Goal: Task Accomplishment & Management: Complete application form

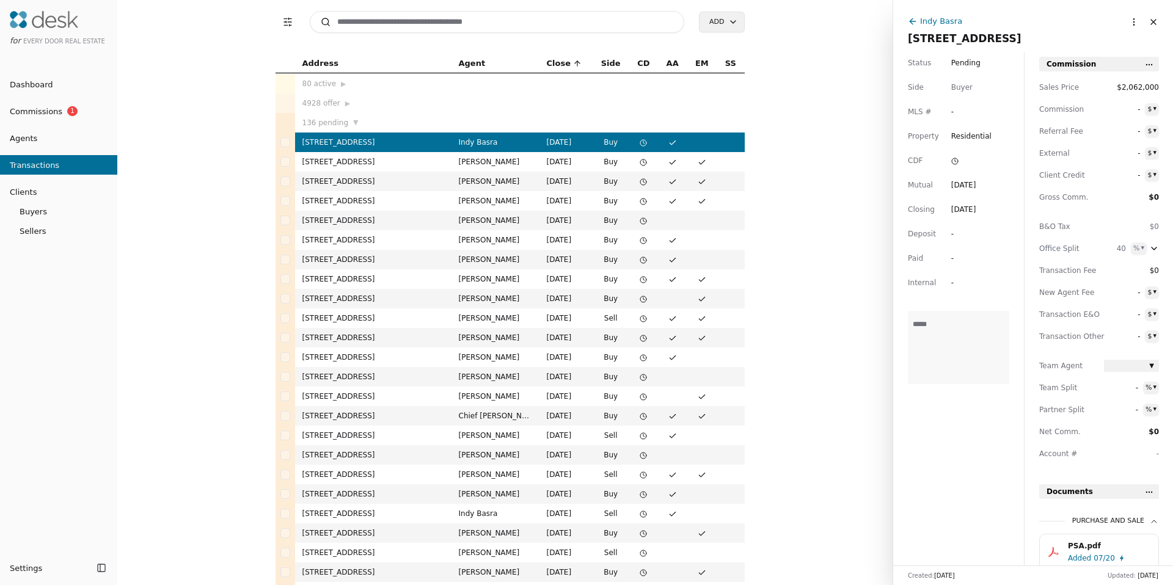
click at [1144, 18] on button "Close" at bounding box center [1154, 22] width 20 height 20
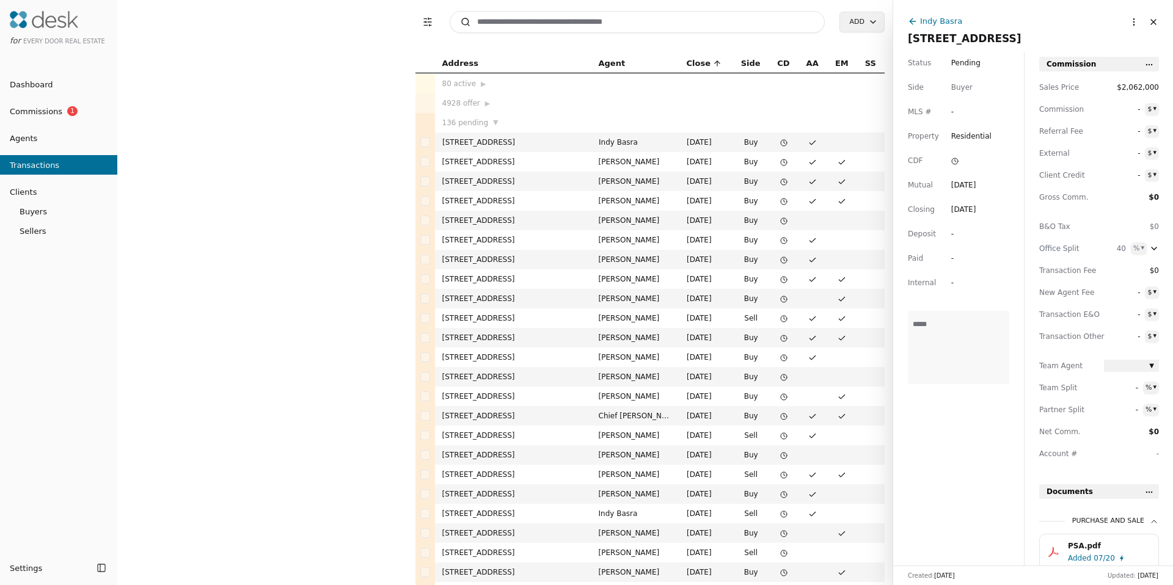
click at [1123, 20] on body "for Every Door Real Estate Dashboard Commissions 1 Agents Transactions Clients …" at bounding box center [586, 292] width 1173 height 585
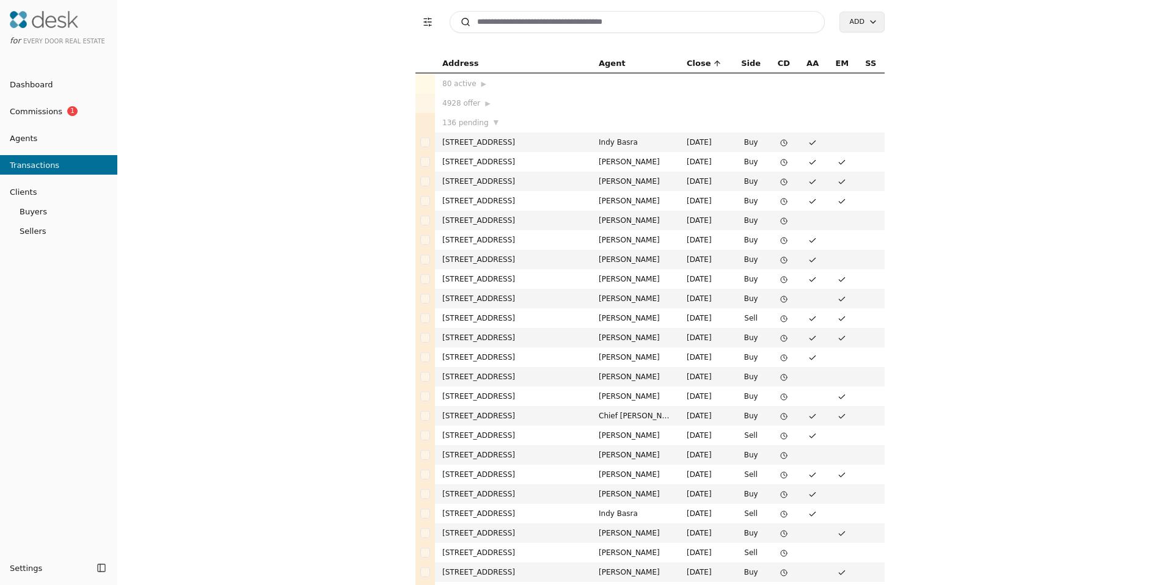
click at [542, 32] on input at bounding box center [637, 22] width 375 height 22
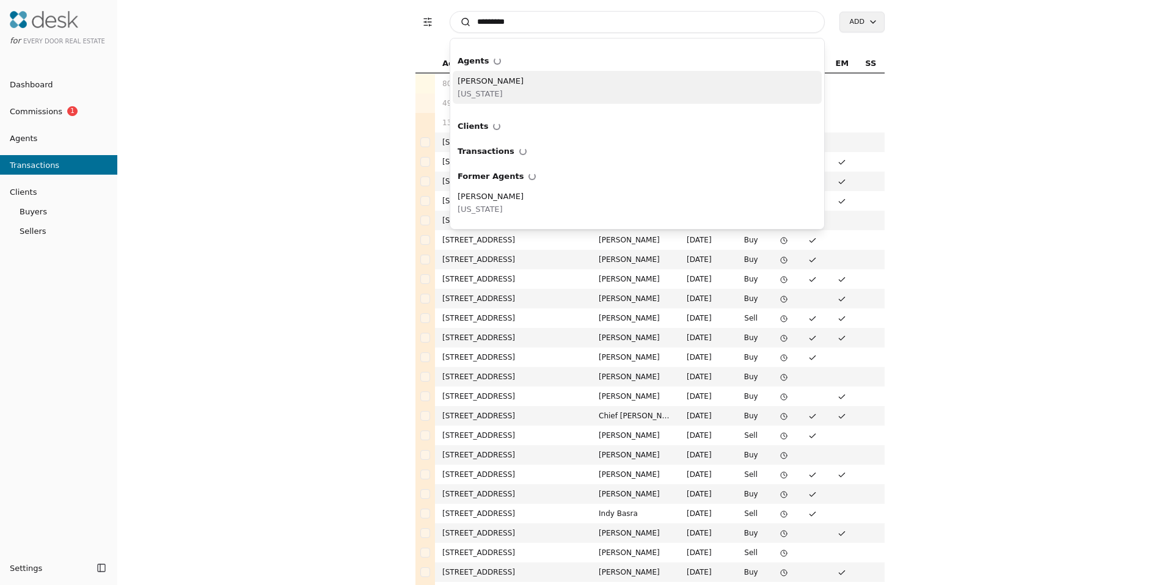
type input "*********"
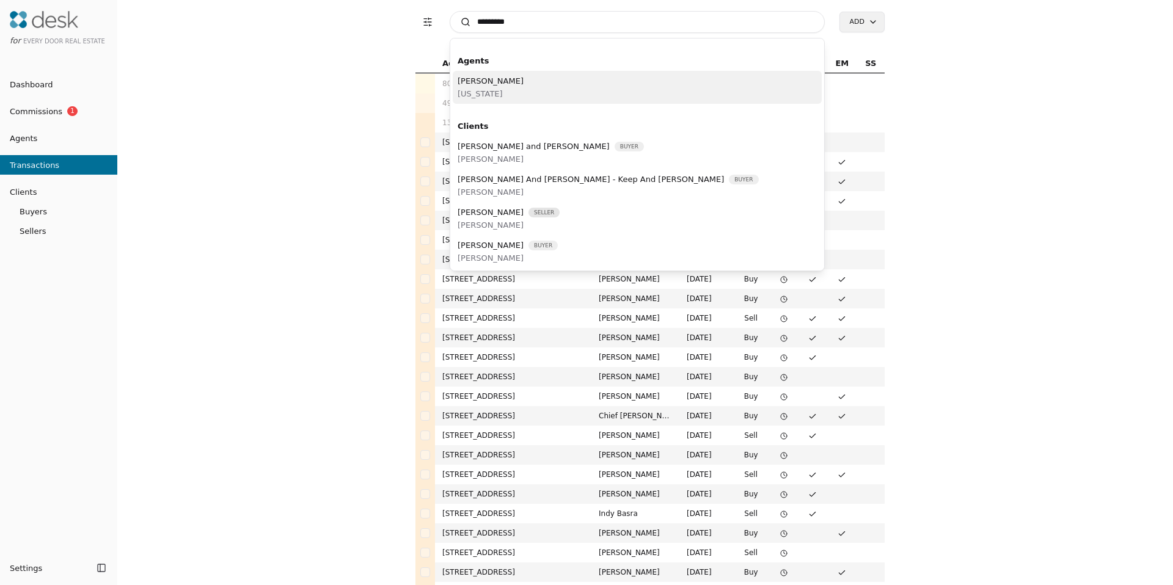
click at [525, 86] on div "David Kim Washington" at bounding box center [637, 87] width 369 height 33
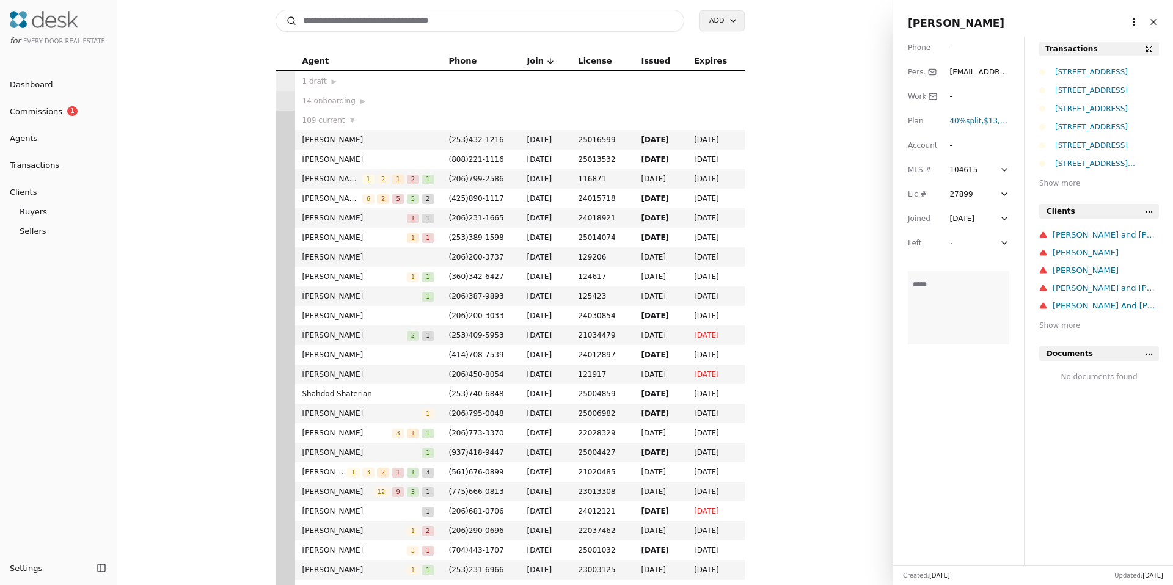
click at [1120, 20] on html "for Every Door Real Estate Dashboard Commissions 1 Agents Transactions Clients …" at bounding box center [586, 292] width 1173 height 585
click at [1093, 49] on link "Navigate as Agent" at bounding box center [1089, 47] width 88 height 13
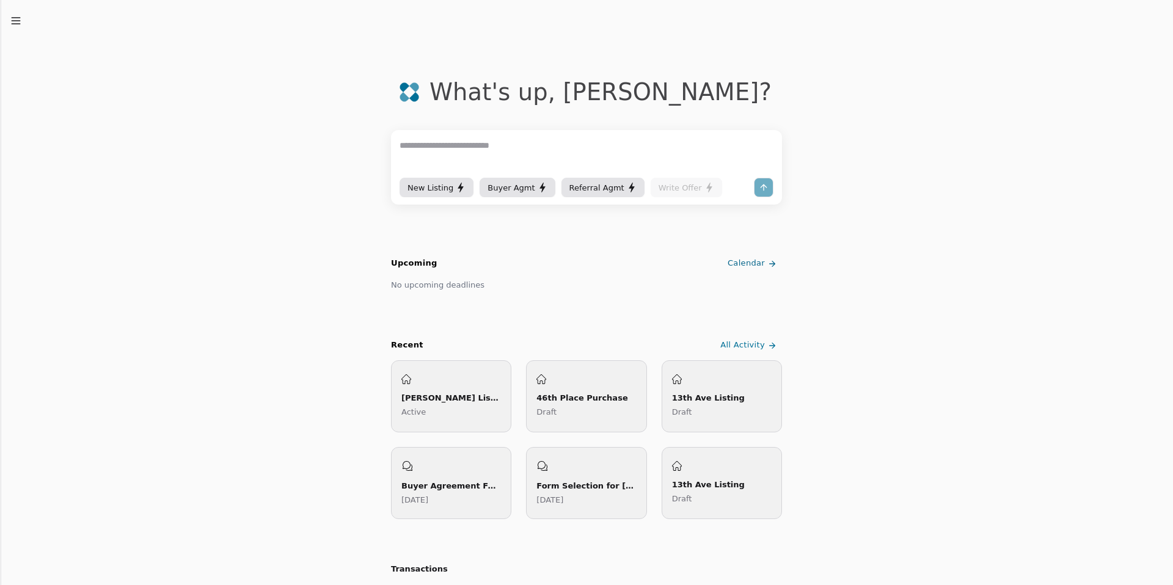
click at [438, 194] on button "New Listing" at bounding box center [437, 188] width 74 height 20
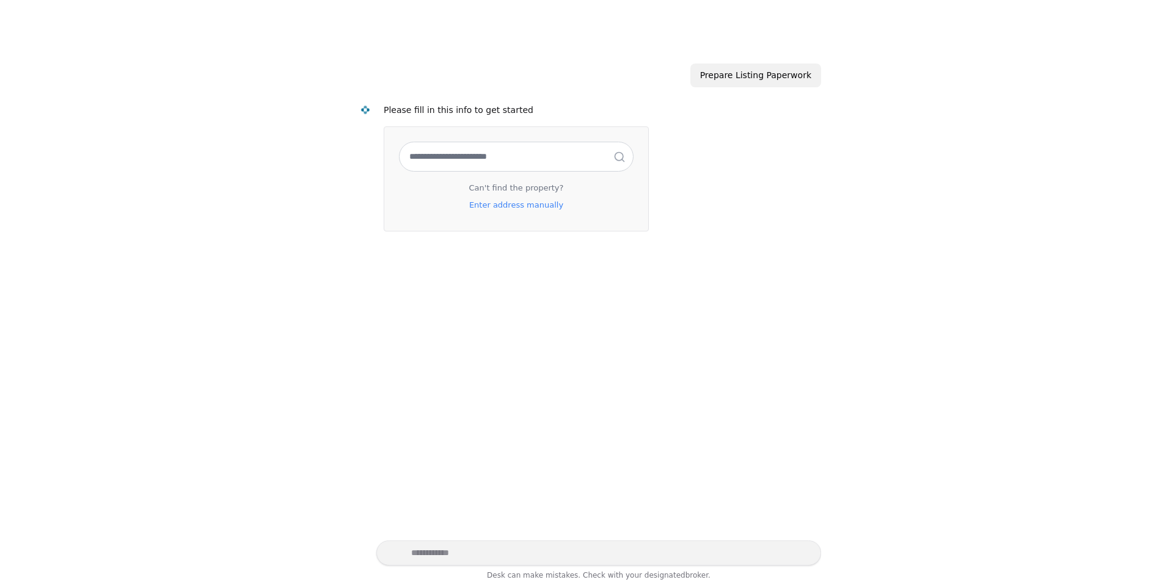
click at [455, 161] on input "text" at bounding box center [516, 156] width 233 height 29
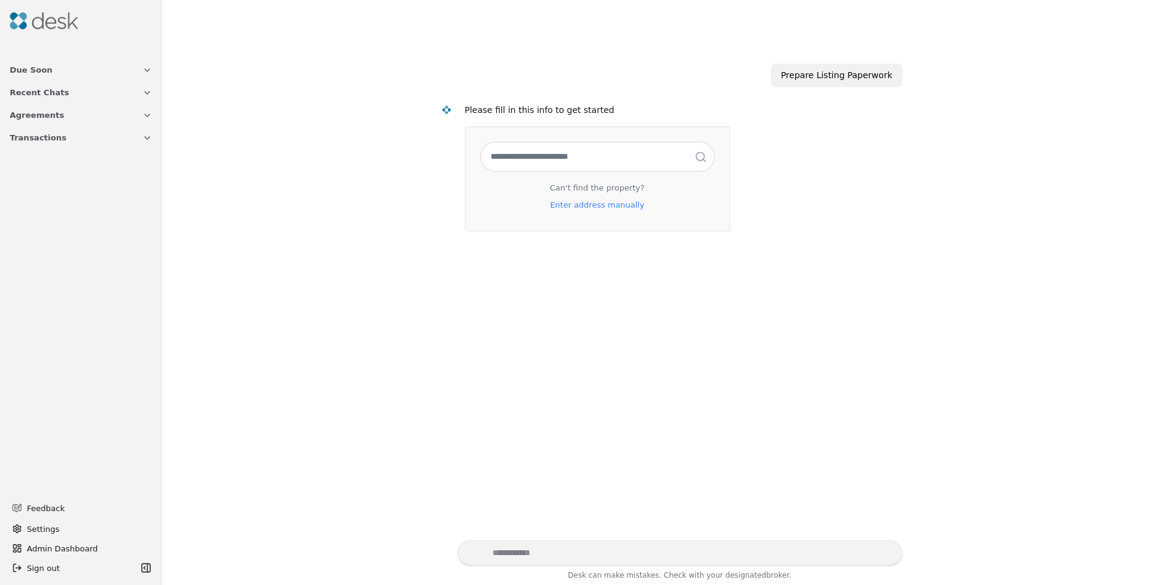
click at [543, 166] on input "text" at bounding box center [597, 156] width 233 height 29
paste input "**********"
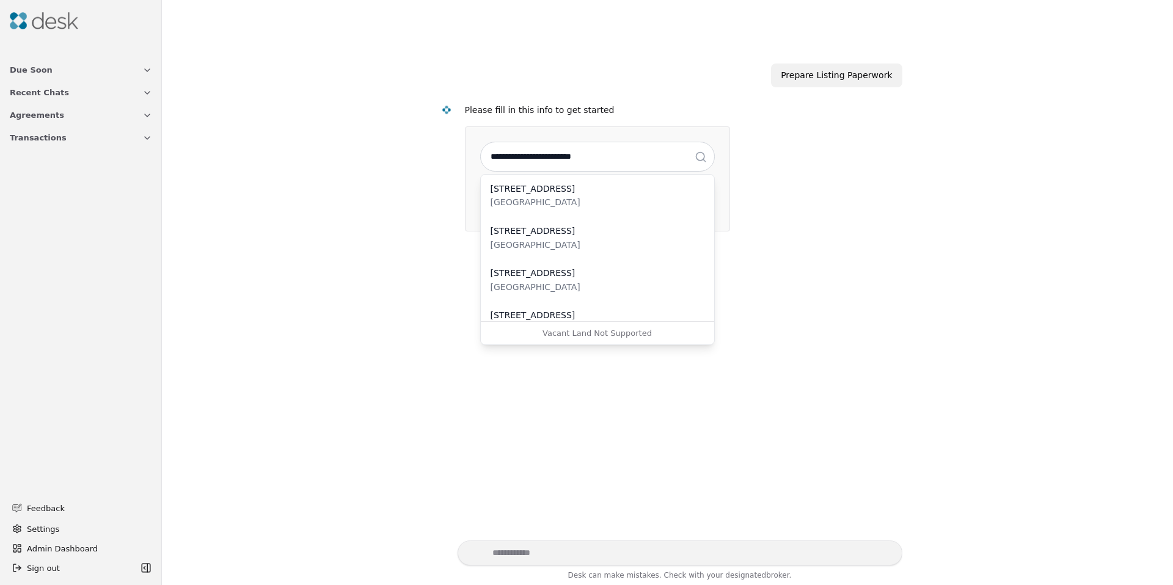
type input "**********"
click at [575, 208] on div "[GEOGRAPHIC_DATA]" at bounding box center [598, 203] width 214 height 14
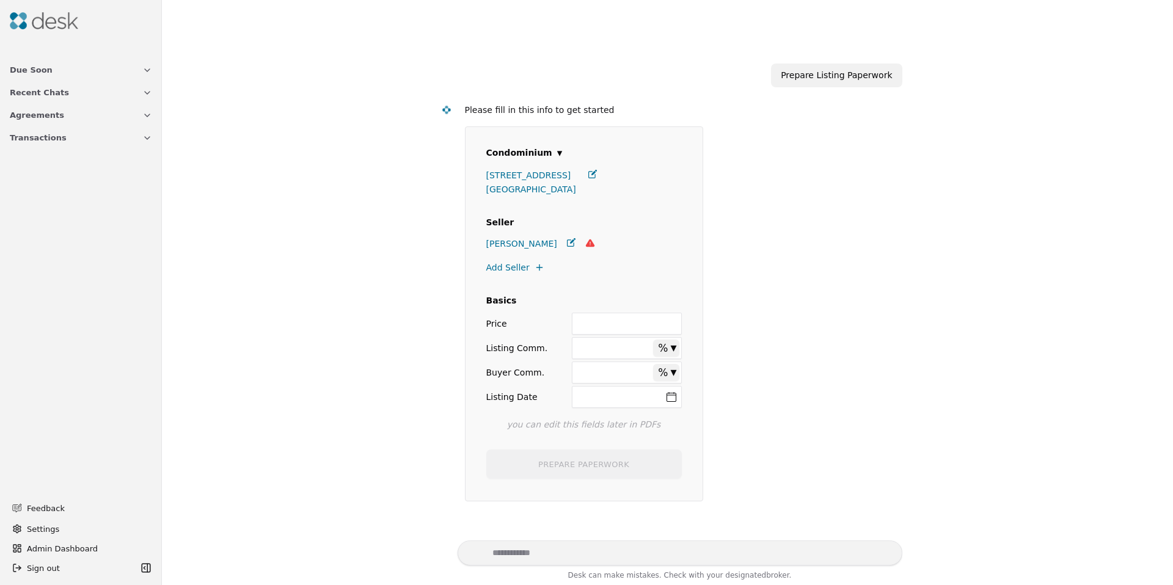
click at [515, 247] on span "[PERSON_NAME]" at bounding box center [521, 244] width 71 height 14
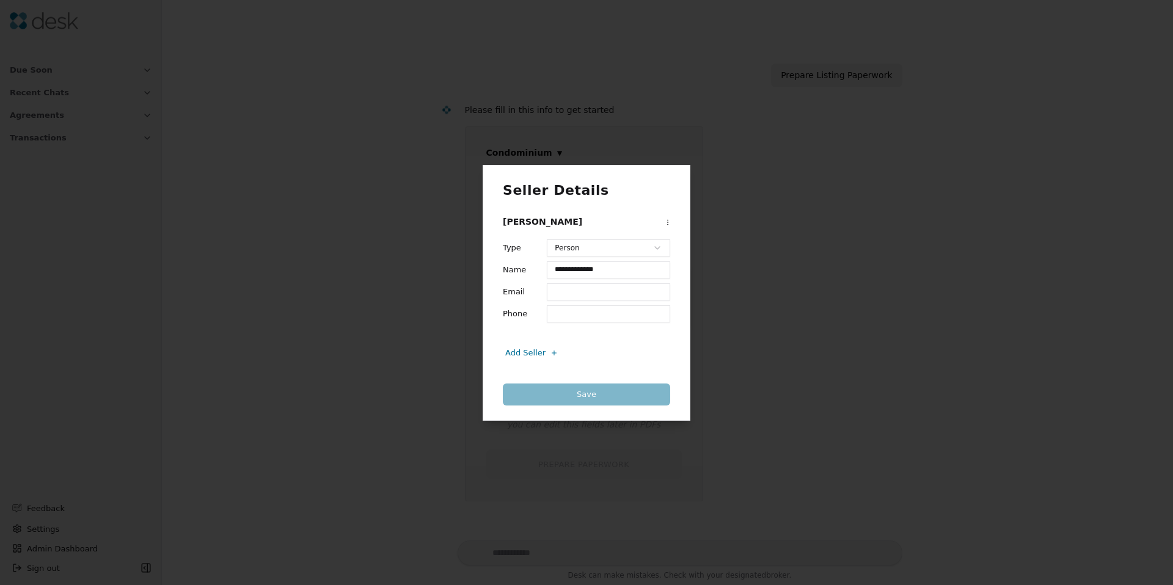
click at [566, 293] on input "Email" at bounding box center [608, 292] width 123 height 17
type input "**********"
click at [538, 352] on div "Add Seller" at bounding box center [533, 352] width 57 height 13
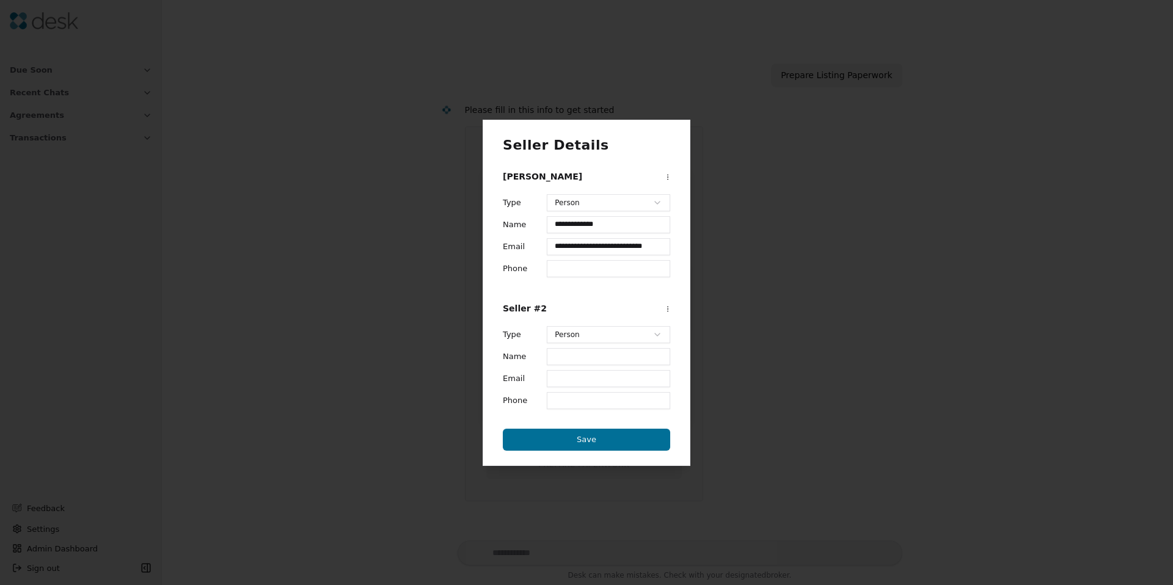
click at [565, 360] on input "Name" at bounding box center [608, 356] width 123 height 17
type input "*********"
type input "**********"
click at [578, 437] on button "Save" at bounding box center [586, 440] width 167 height 22
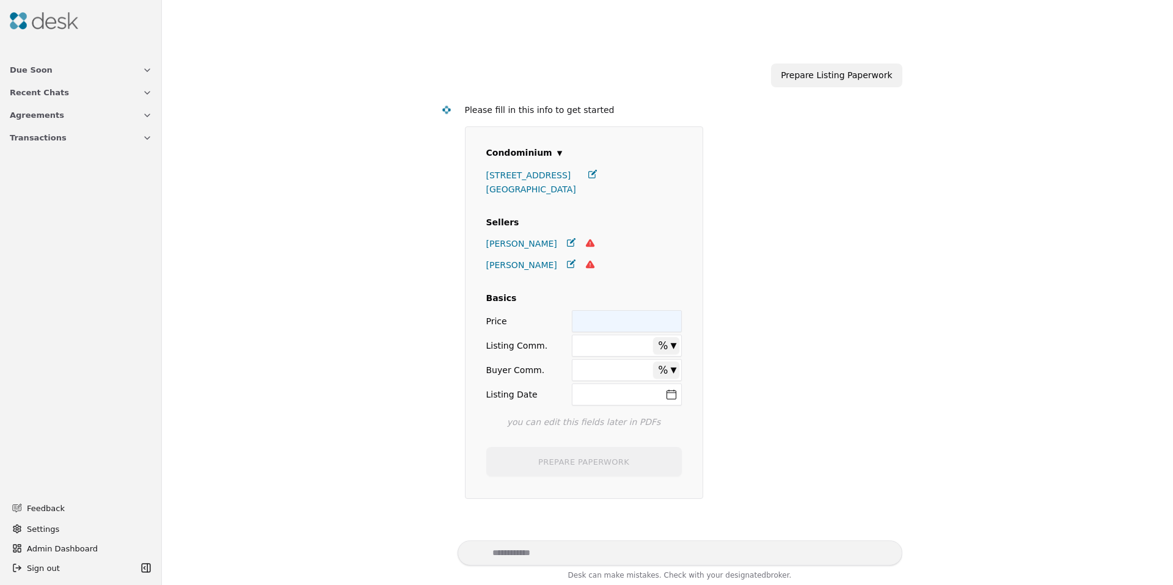
click at [601, 323] on input "Price" at bounding box center [626, 321] width 109 height 22
type input "********"
type input "****"
type input "**"
click at [627, 394] on button "Listing Date" at bounding box center [626, 395] width 109 height 22
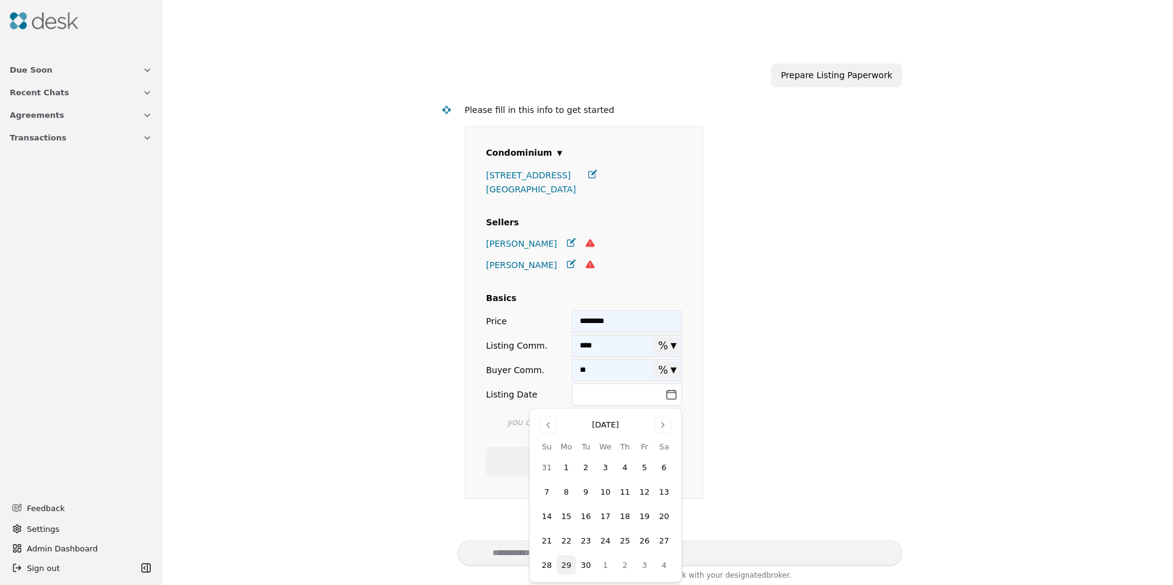
click at [668, 428] on button "Go to next month" at bounding box center [662, 425] width 17 height 17
click at [626, 471] on button "2" at bounding box center [625, 468] width 20 height 20
click at [460, 446] on div "**********" at bounding box center [667, 301] width 469 height 412
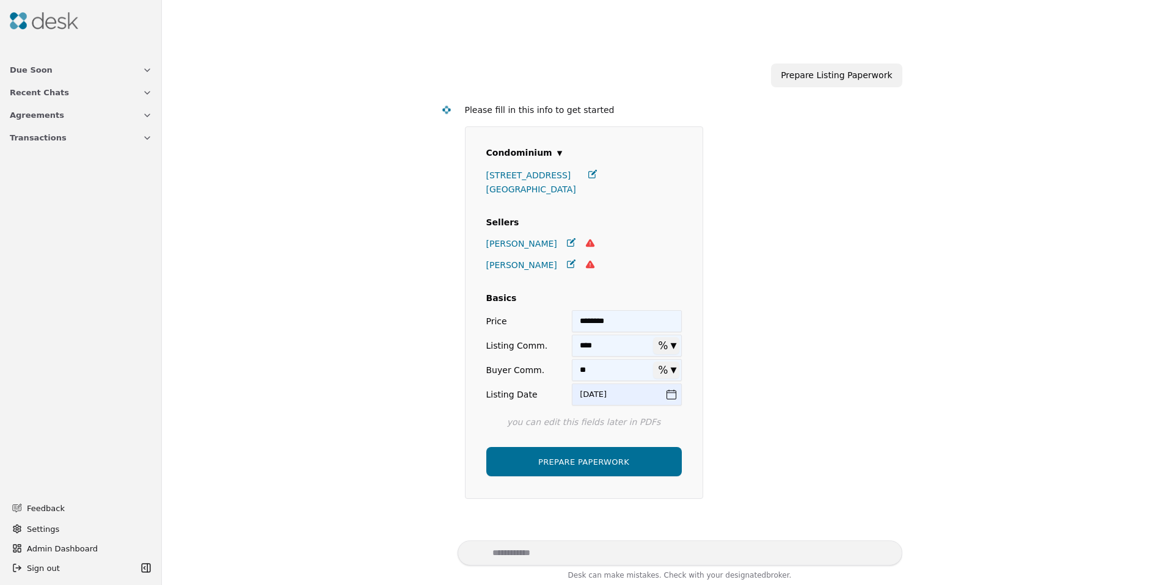
click at [584, 461] on button "PREPARE PAPERWORK" at bounding box center [584, 461] width 196 height 29
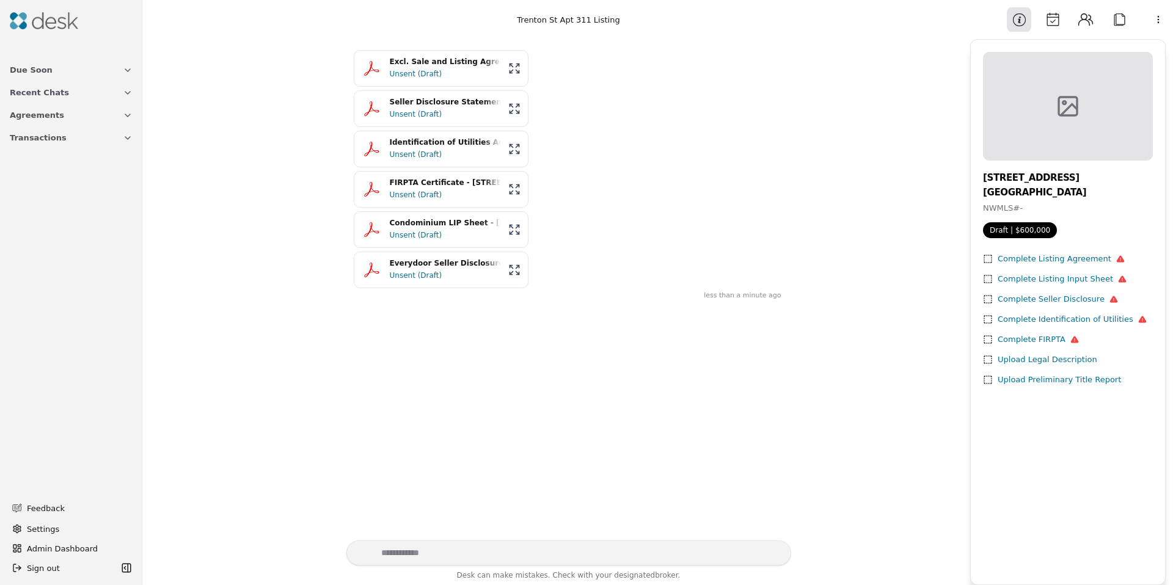
scroll to position [661, 0]
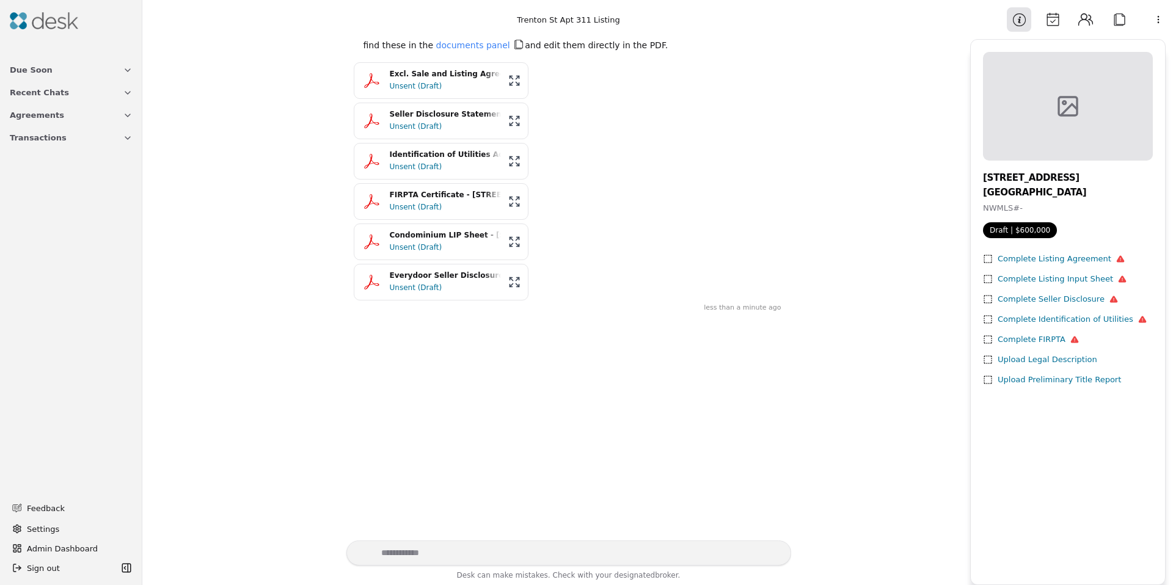
click at [413, 89] on div "Unsent (Draft)" at bounding box center [445, 86] width 111 height 12
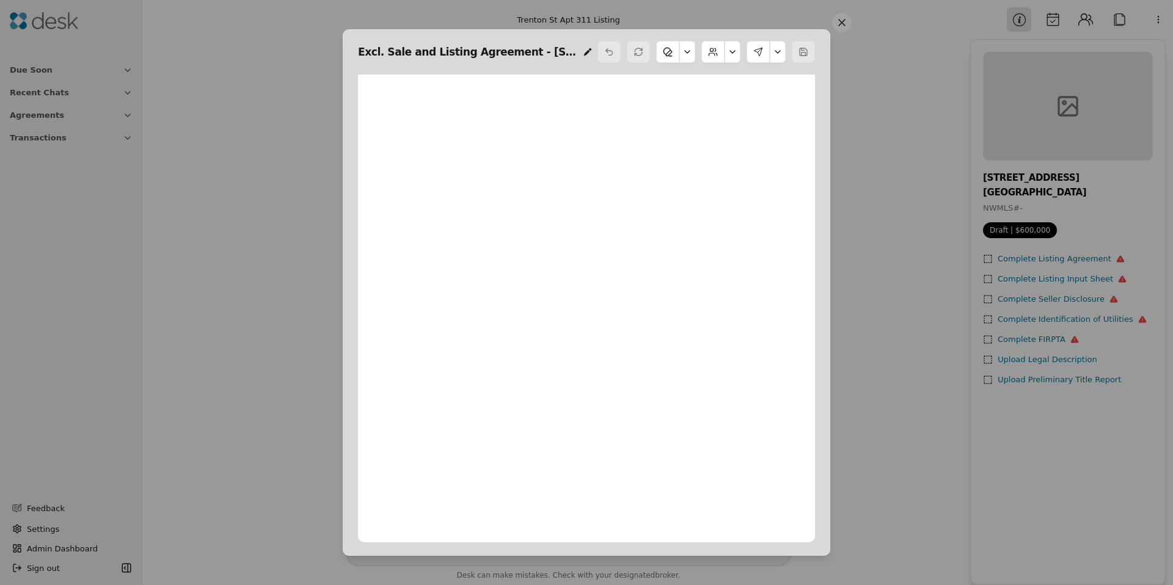
scroll to position [6, 0]
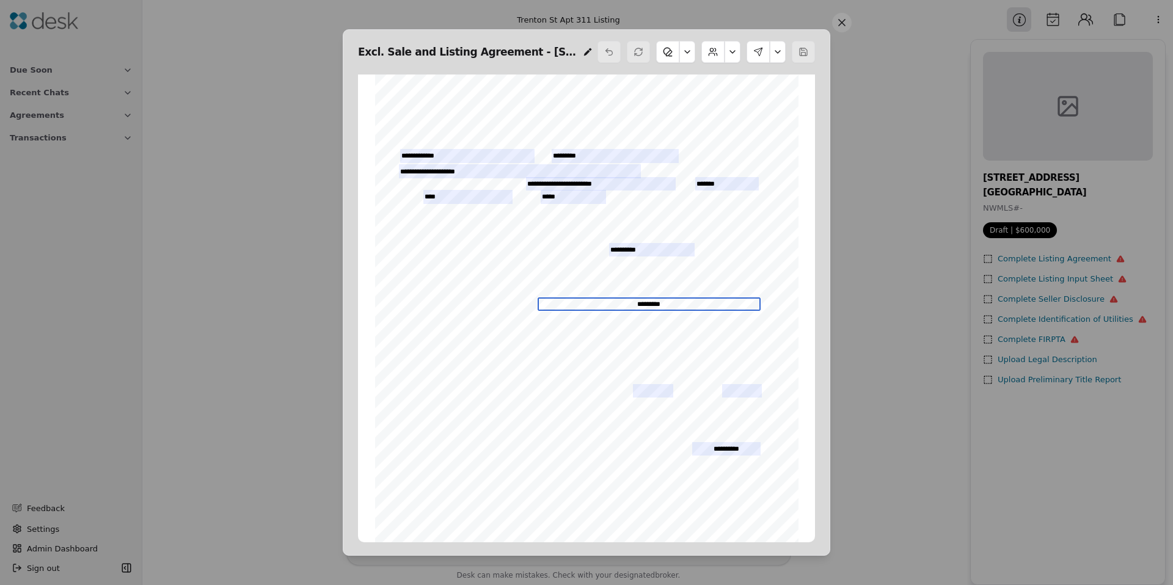
click at [674, 299] on input "*********" at bounding box center [649, 304] width 223 height 13
click at [670, 303] on input "*********" at bounding box center [649, 304] width 223 height 13
type input "**********"
click at [606, 389] on span "LS" at bounding box center [610, 388] width 9 height 7
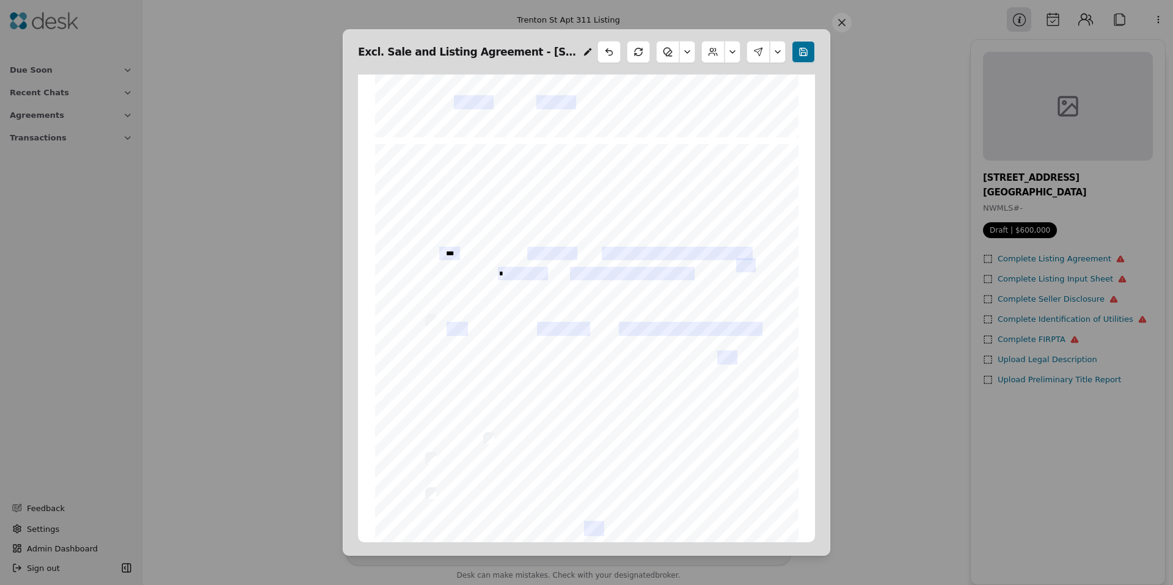
scroll to position [508, 0]
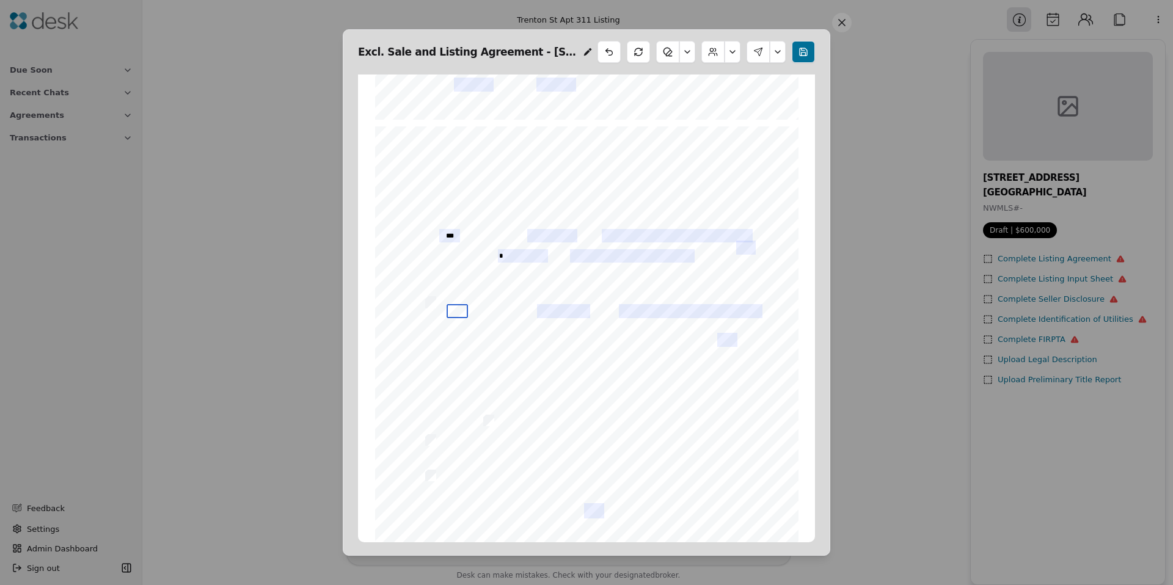
click at [449, 315] on input "text" at bounding box center [457, 310] width 21 height 13
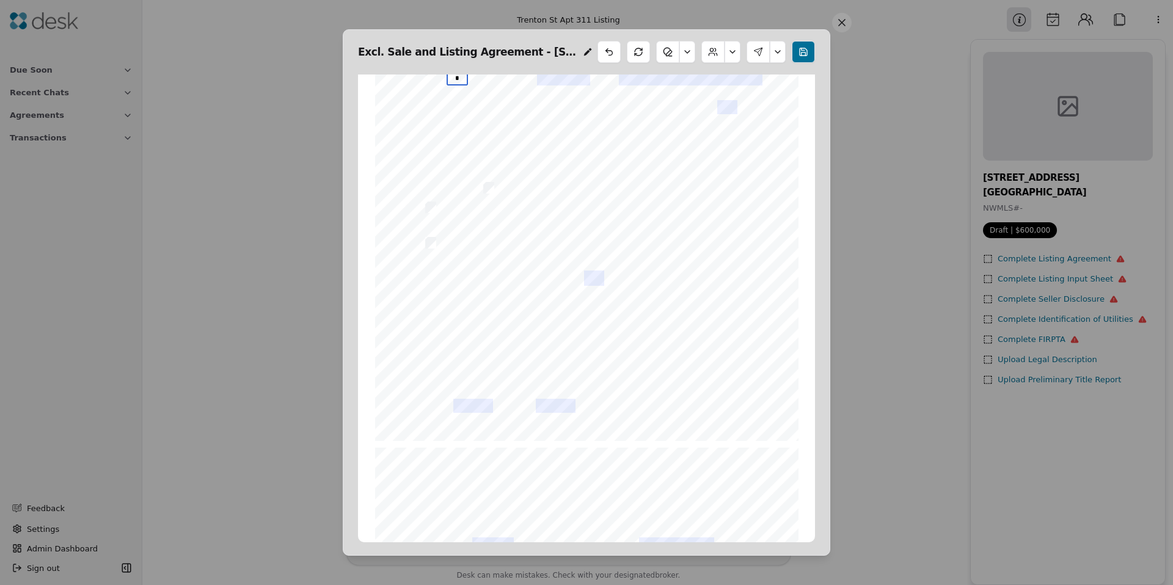
scroll to position [435, 0]
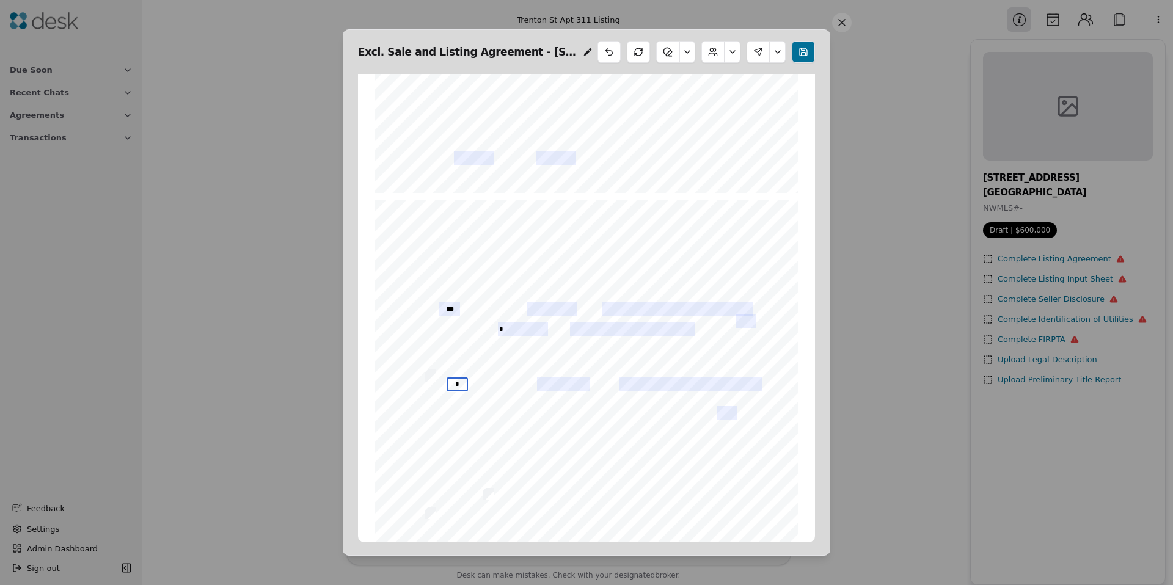
type input "*"
click at [449, 386] on input "*" at bounding box center [457, 384] width 21 height 13
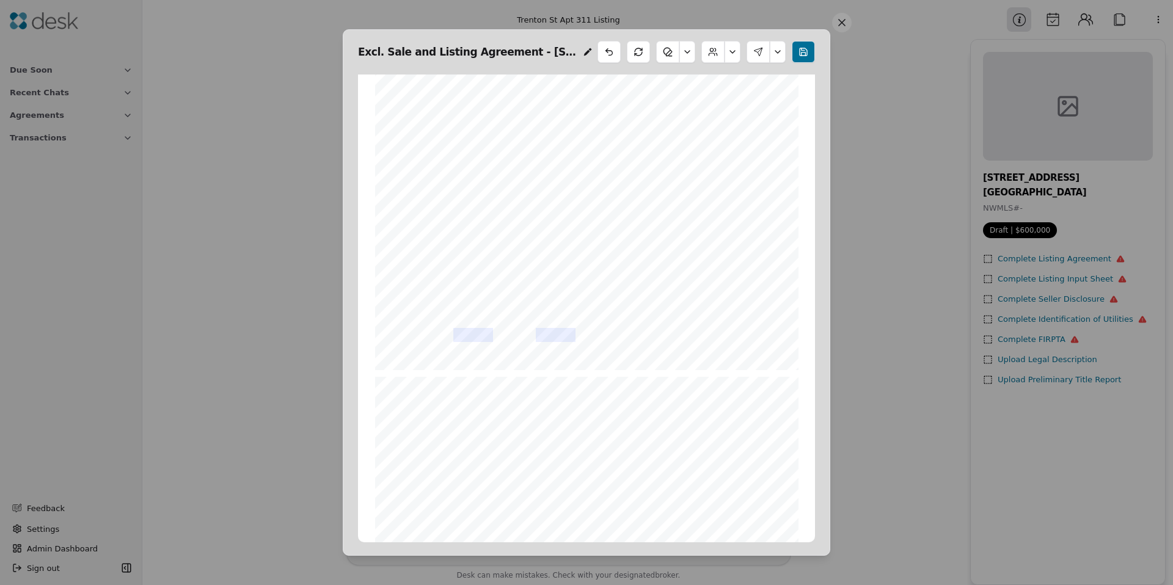
scroll to position [1366, 0]
click at [687, 54] on button at bounding box center [687, 52] width 16 height 22
click at [730, 54] on button at bounding box center [733, 52] width 16 height 22
click at [712, 81] on button "Edit Sellers" at bounding box center [700, 82] width 67 height 22
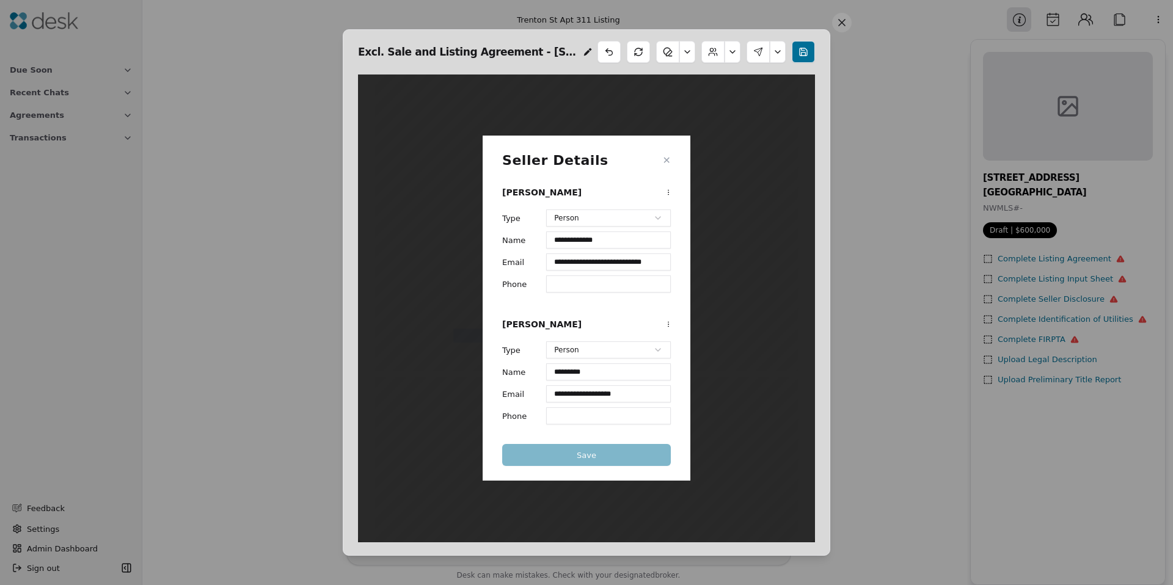
click at [667, 161] on button "✕" at bounding box center [667, 160] width 8 height 15
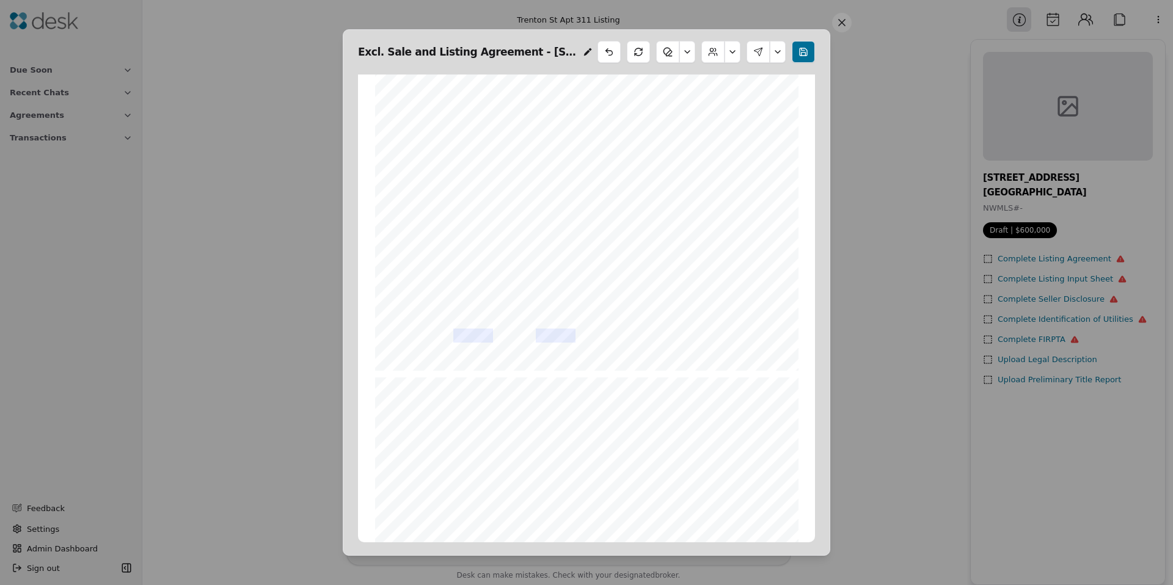
click at [684, 50] on button at bounding box center [687, 52] width 16 height 22
click at [733, 54] on button at bounding box center [733, 52] width 16 height 22
click at [731, 54] on button at bounding box center [733, 52] width 16 height 22
click at [774, 52] on button at bounding box center [778, 52] width 16 height 22
click at [730, 55] on button at bounding box center [733, 52] width 16 height 22
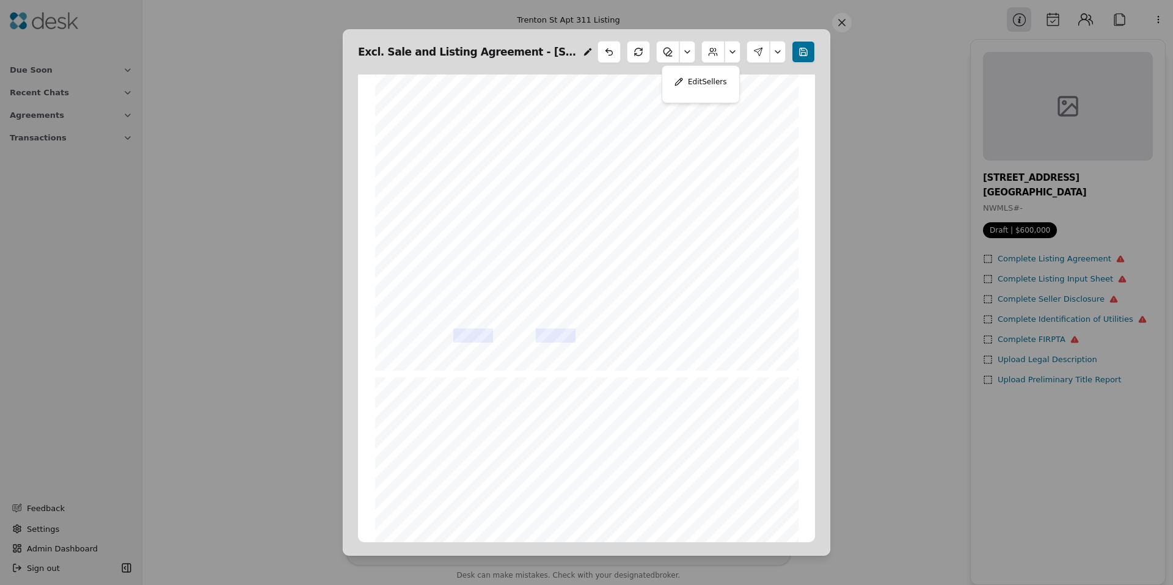
click at [713, 53] on button at bounding box center [712, 52] width 23 height 22
click at [713, 54] on button at bounding box center [712, 52] width 23 height 22
click at [648, 49] on button at bounding box center [638, 52] width 23 height 22
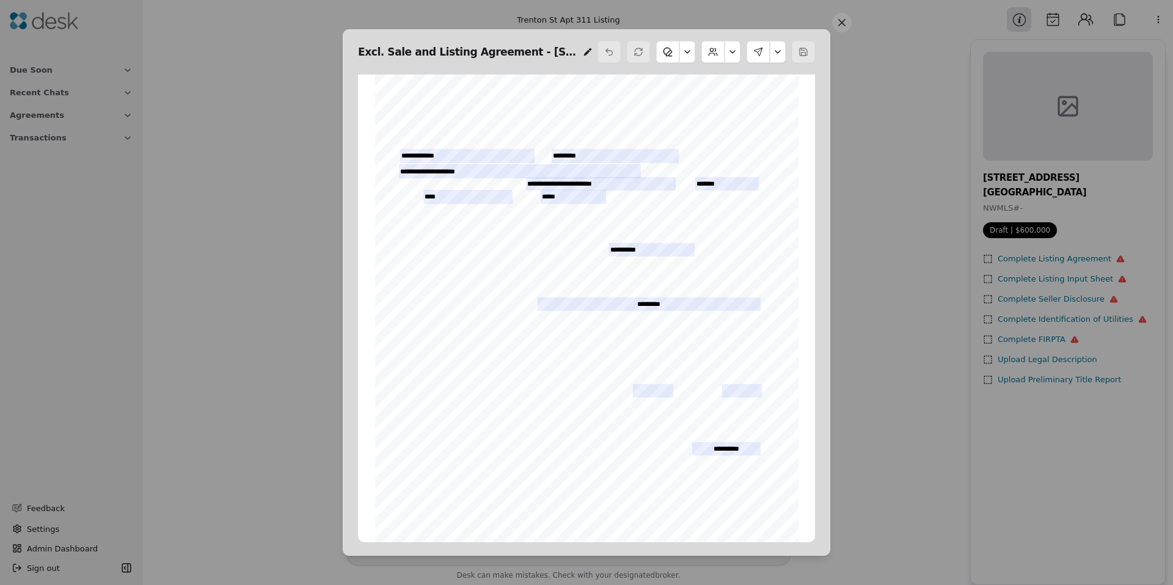
click at [716, 51] on button at bounding box center [712, 52] width 23 height 22
click at [718, 87] on button "Edit Sellers" at bounding box center [700, 82] width 67 height 22
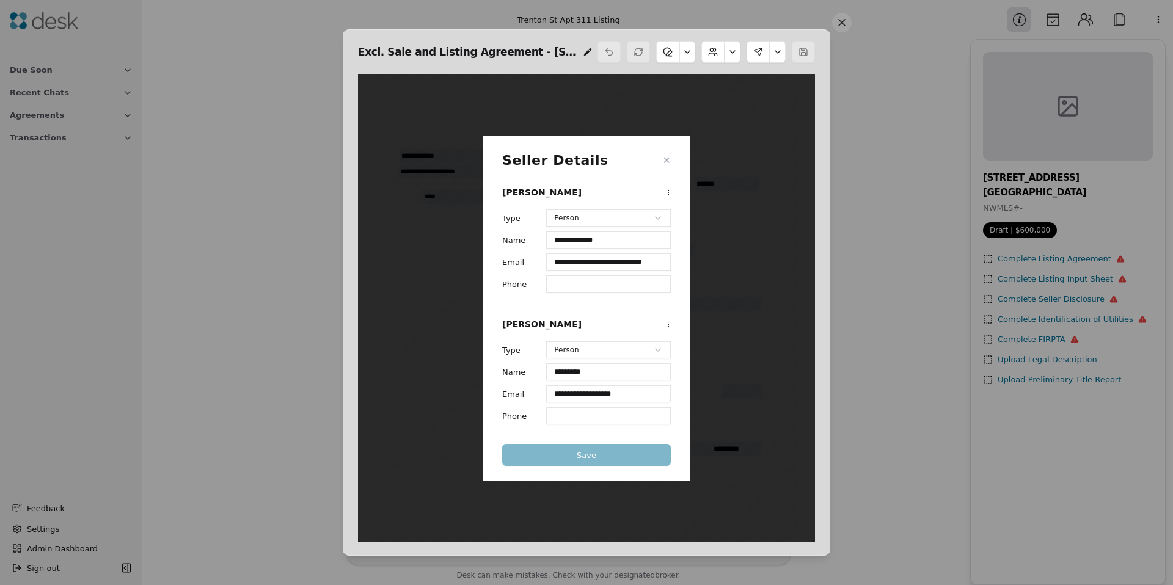
click at [661, 191] on div "**********" at bounding box center [586, 292] width 1173 height 585
click at [668, 192] on div "**********" at bounding box center [586, 292] width 1173 height 585
click at [662, 163] on div "Seller Details ✕" at bounding box center [586, 160] width 169 height 20
click at [664, 161] on button "✕" at bounding box center [667, 160] width 8 height 15
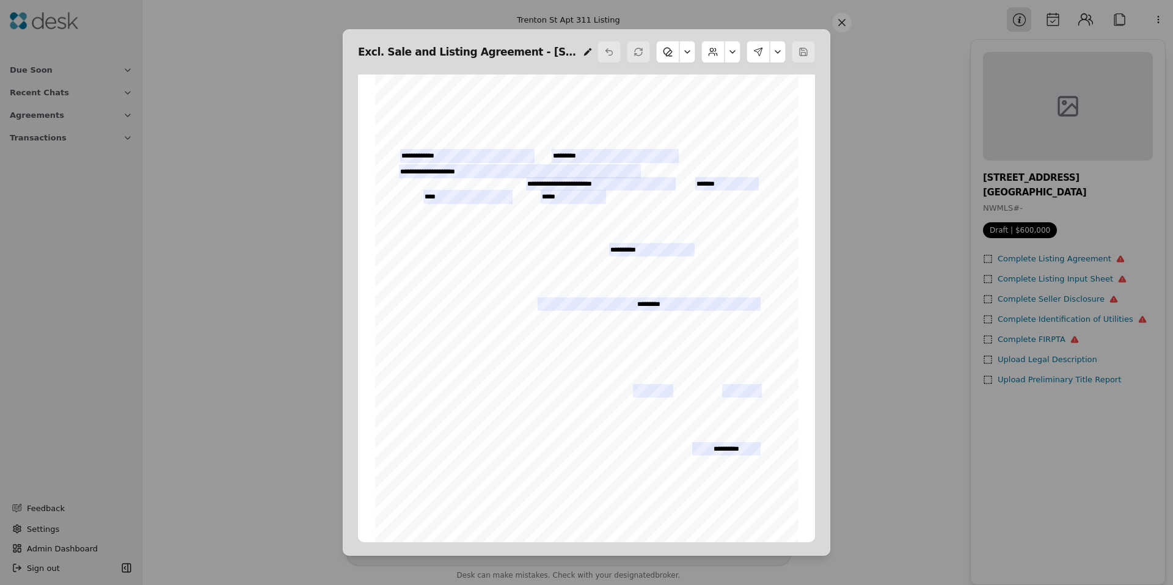
click at [758, 51] on button at bounding box center [758, 52] width 23 height 22
click at [741, 105] on button "Add Initials" at bounding box center [735, 104] width 70 height 22
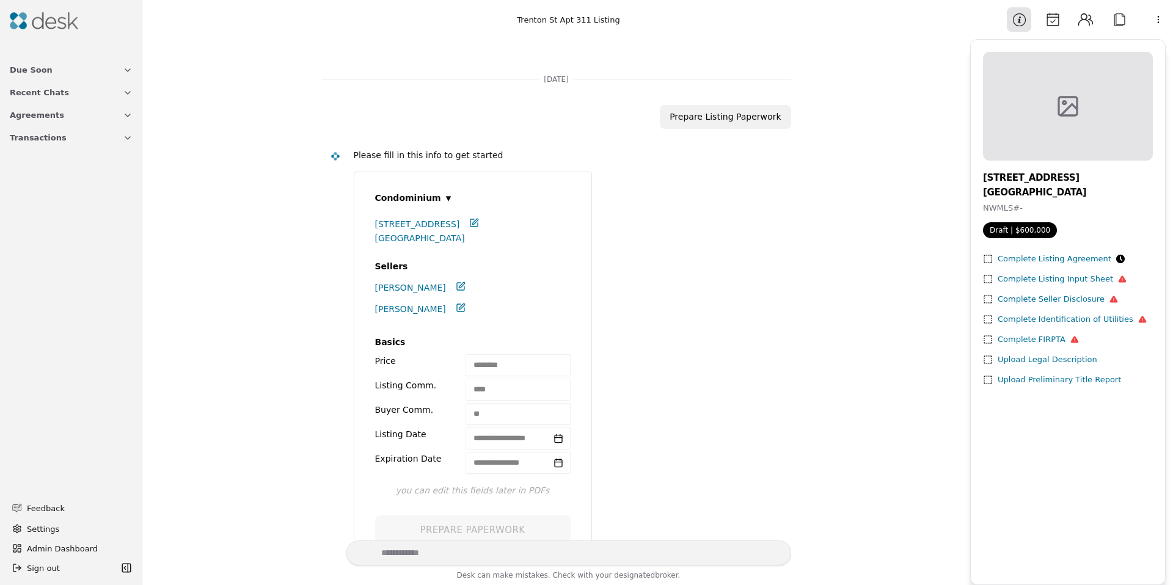
scroll to position [445, 0]
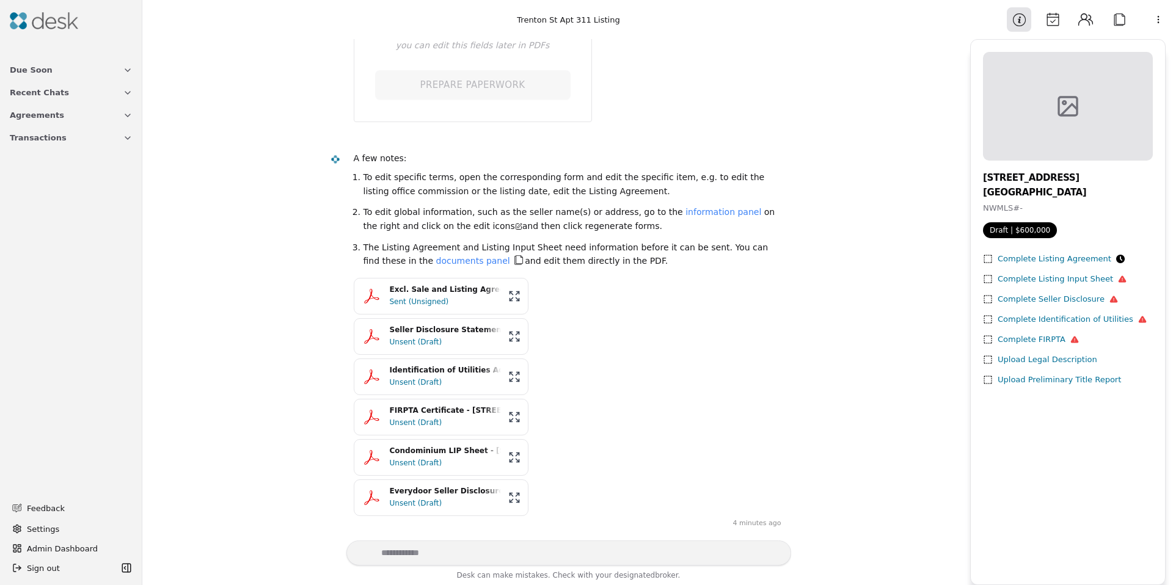
click at [432, 345] on div "Unsent (Draft)" at bounding box center [445, 342] width 111 height 12
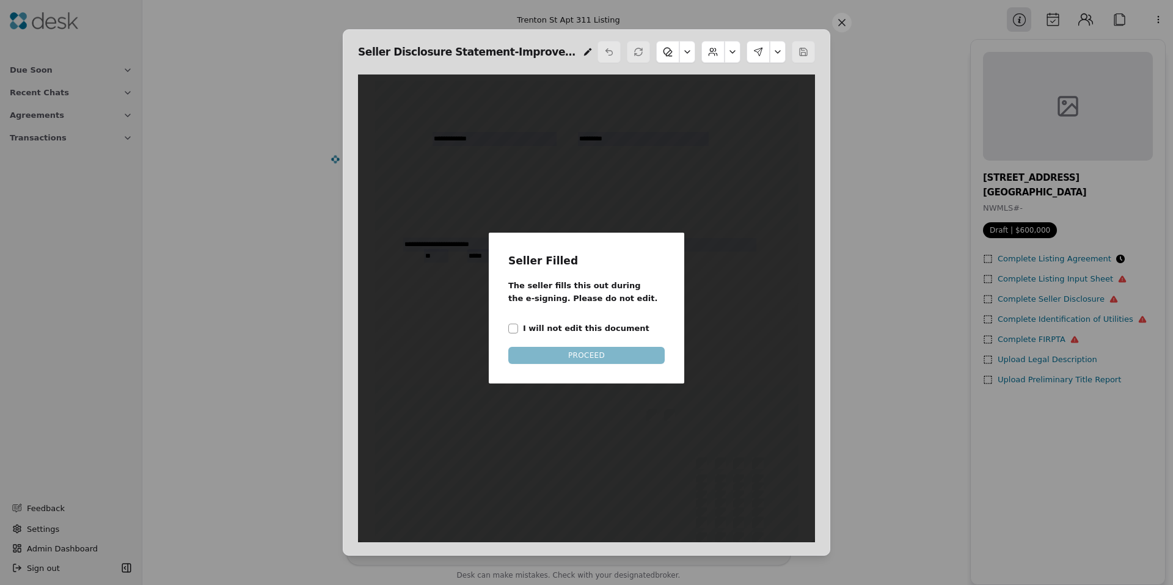
scroll to position [6, 0]
click at [507, 331] on div "Seller Filled The seller fills this out during the e-signing. Please do not edi…" at bounding box center [587, 308] width 196 height 151
click at [516, 332] on button "I will not edit this document" at bounding box center [513, 329] width 10 height 10
click at [578, 360] on button "PROCEED" at bounding box center [586, 355] width 156 height 17
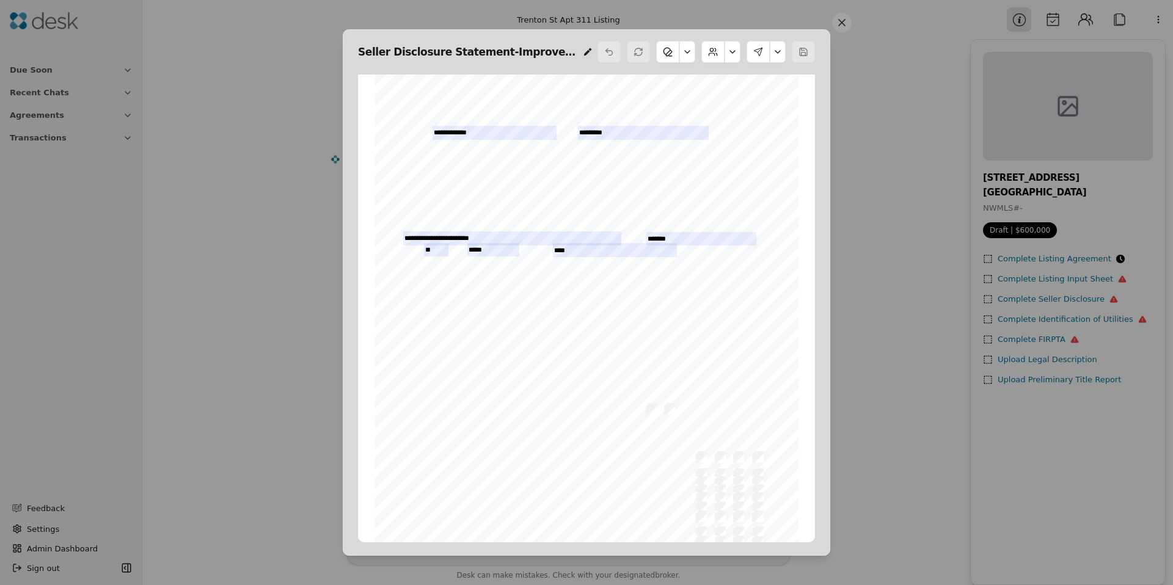
click at [735, 51] on button at bounding box center [733, 52] width 16 height 22
click at [716, 79] on button "Edit Sellers" at bounding box center [700, 82] width 67 height 22
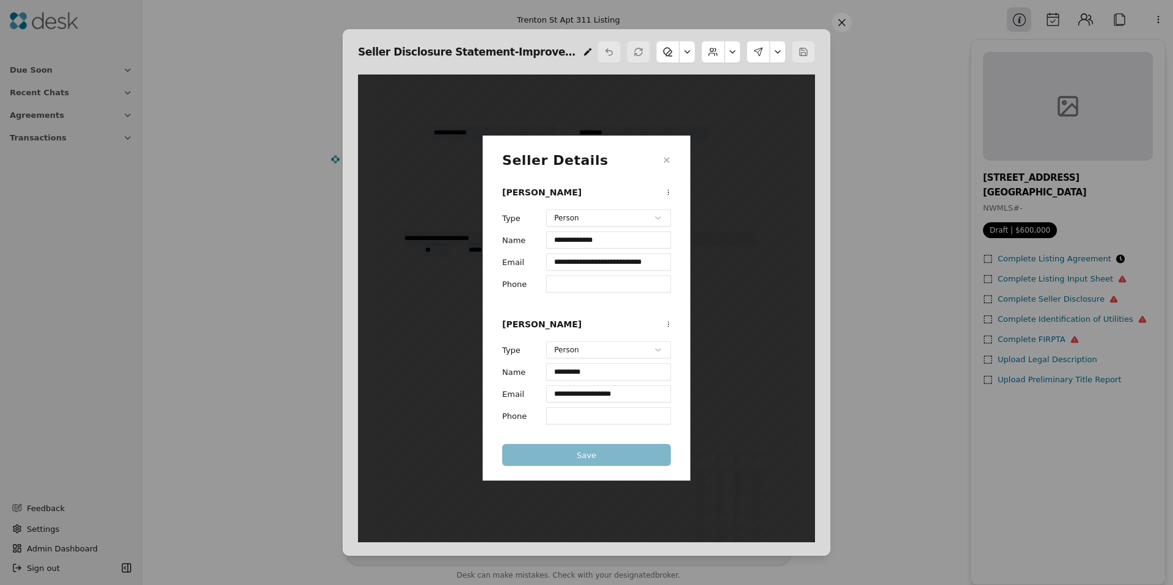
click at [734, 56] on button at bounding box center [733, 52] width 16 height 22
drag, startPoint x: 668, startPoint y: 172, endPoint x: 668, endPoint y: 166, distance: 6.1
click at [668, 171] on div "**********" at bounding box center [587, 308] width 208 height 345
click at [668, 166] on button "✕" at bounding box center [667, 160] width 8 height 15
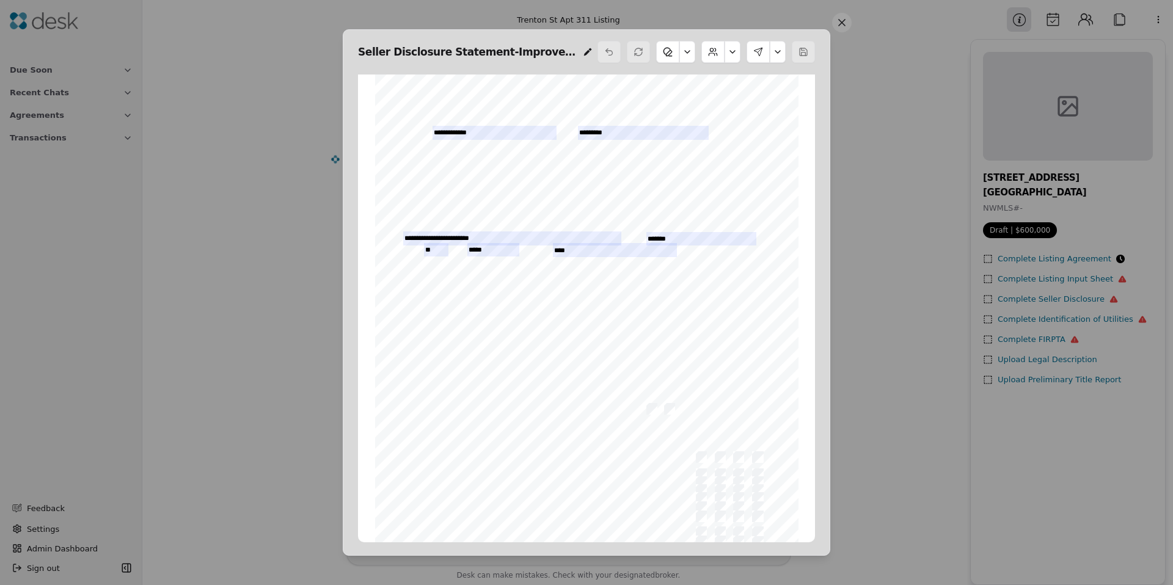
click at [775, 59] on button at bounding box center [778, 52] width 16 height 22
drag, startPoint x: 731, startPoint y: 110, endPoint x: 728, endPoint y: 125, distance: 14.9
click at [728, 125] on div "Download PDF Add Initials Edit Signers Send Signing" at bounding box center [741, 115] width 82 height 88
click at [724, 126] on button "Edit Signers" at bounding box center [736, 126] width 73 height 22
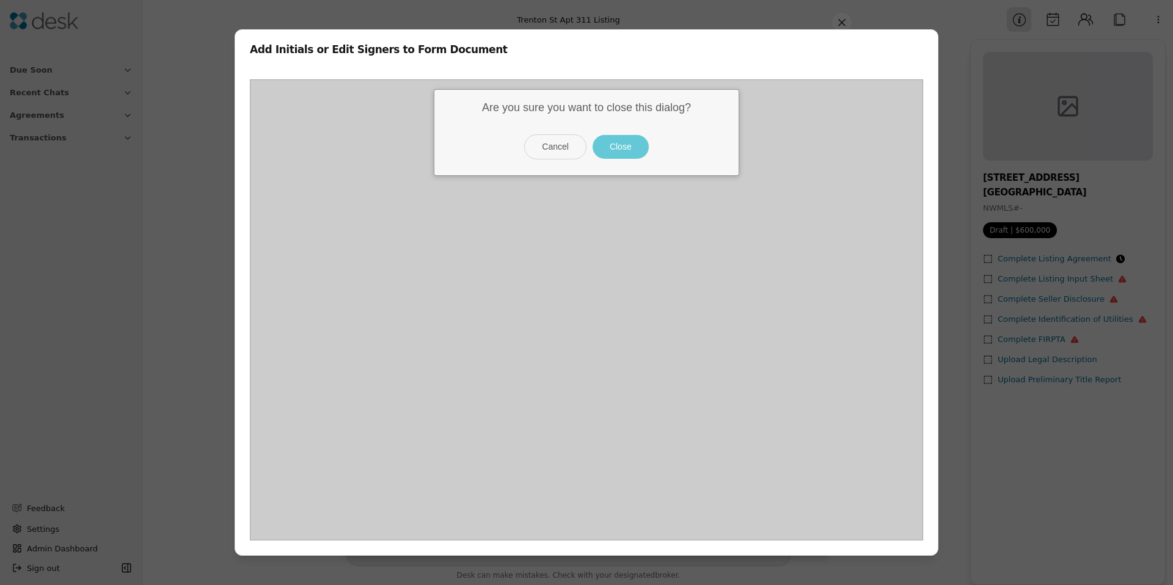
click at [620, 153] on button "Close" at bounding box center [621, 147] width 56 height 24
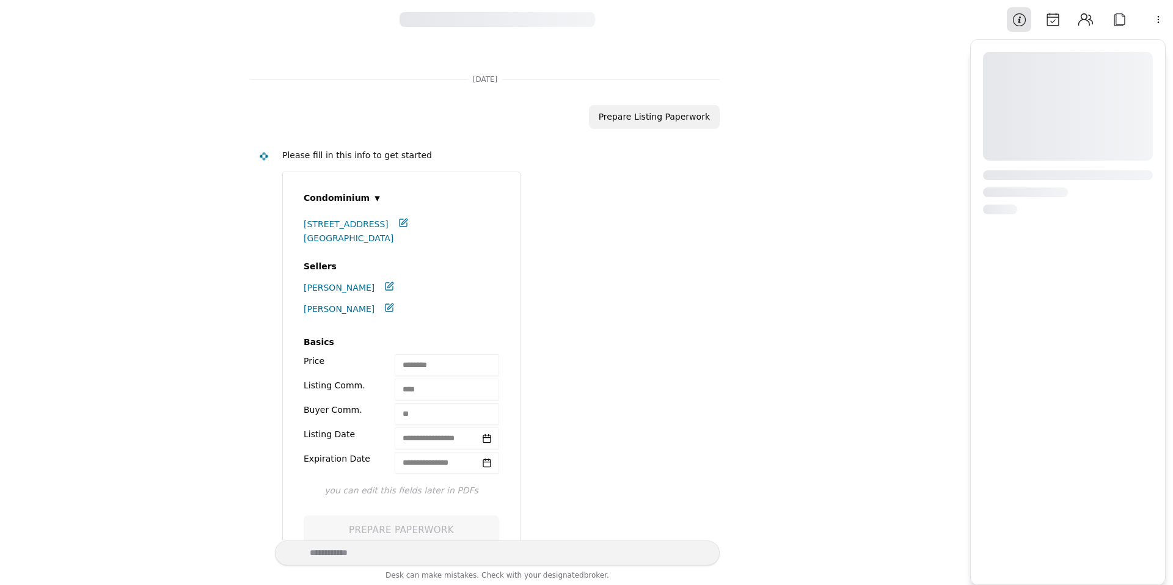
scroll to position [445, 0]
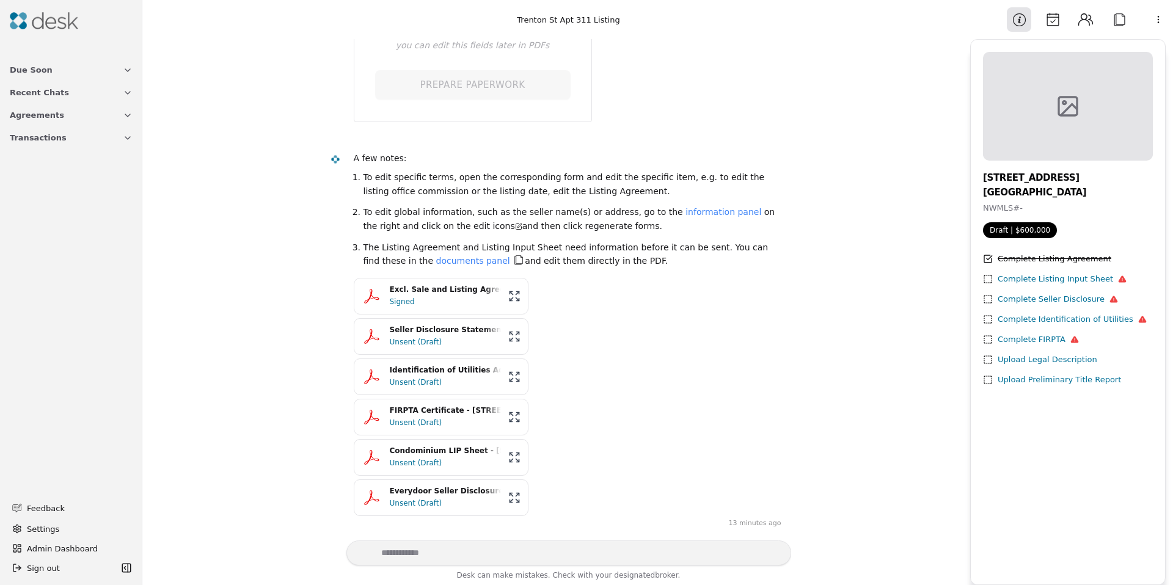
click at [411, 466] on div "Unsent (Draft)" at bounding box center [445, 463] width 111 height 12
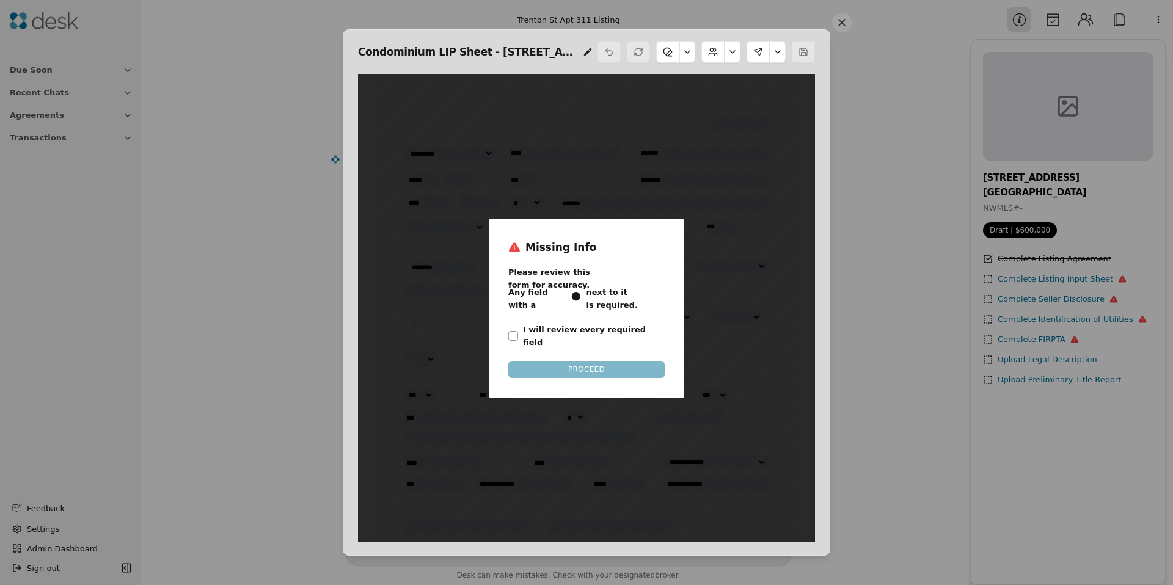
scroll to position [6, 0]
click at [572, 328] on label "I will review every required field" at bounding box center [594, 336] width 142 height 26
click at [518, 331] on button "I will review every required field" at bounding box center [513, 336] width 10 height 10
click at [572, 361] on button "PROCEED" at bounding box center [586, 369] width 156 height 17
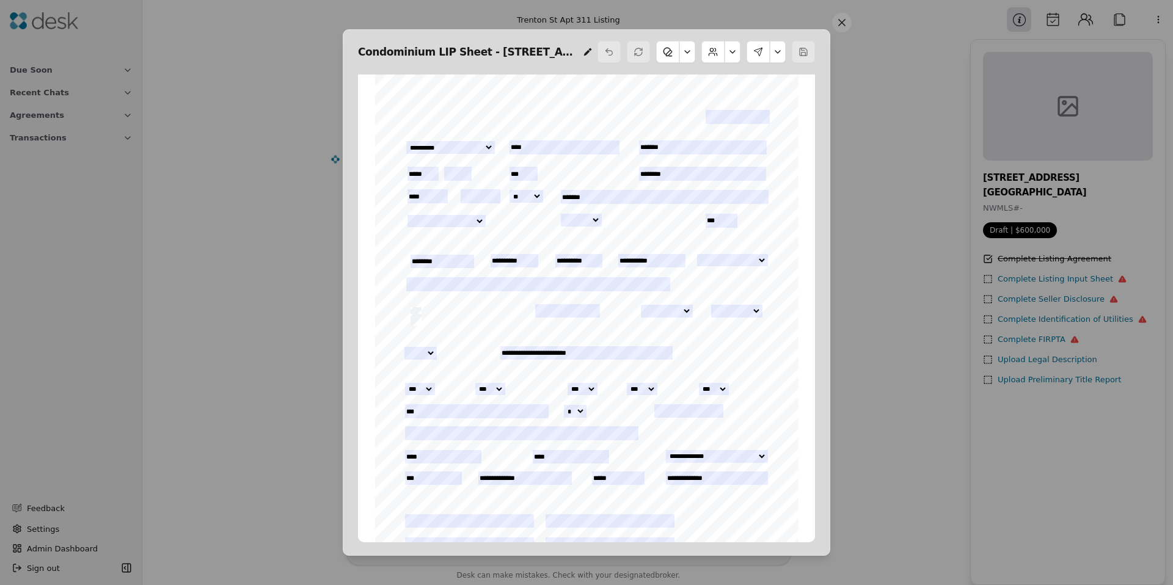
click at [734, 55] on button at bounding box center [733, 52] width 16 height 22
click at [724, 78] on button "Edit Sellers" at bounding box center [700, 82] width 67 height 22
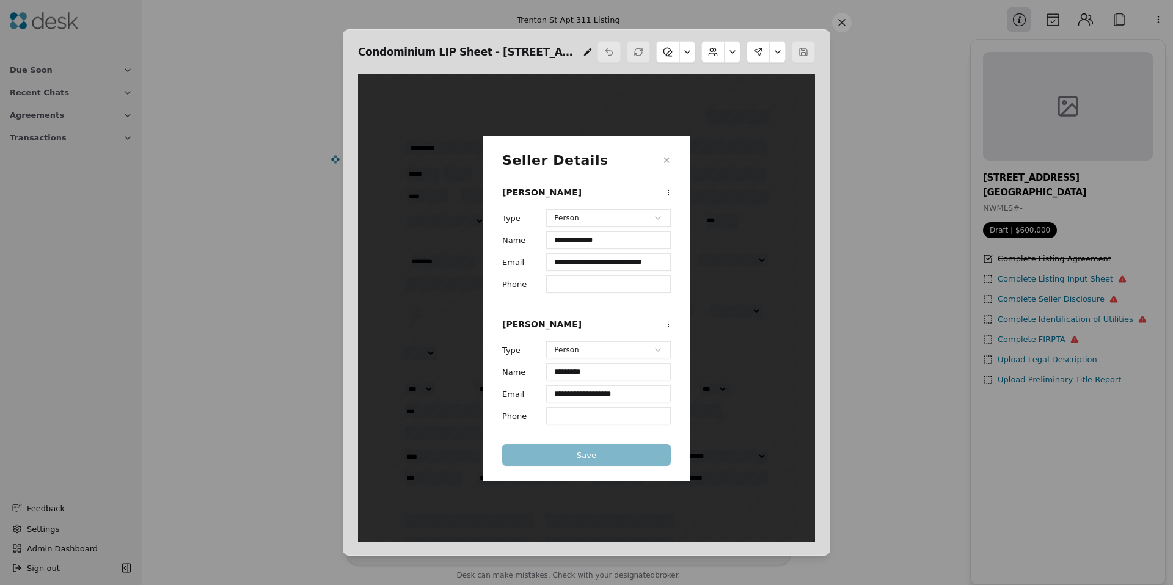
click at [665, 166] on button "✕" at bounding box center [667, 160] width 8 height 15
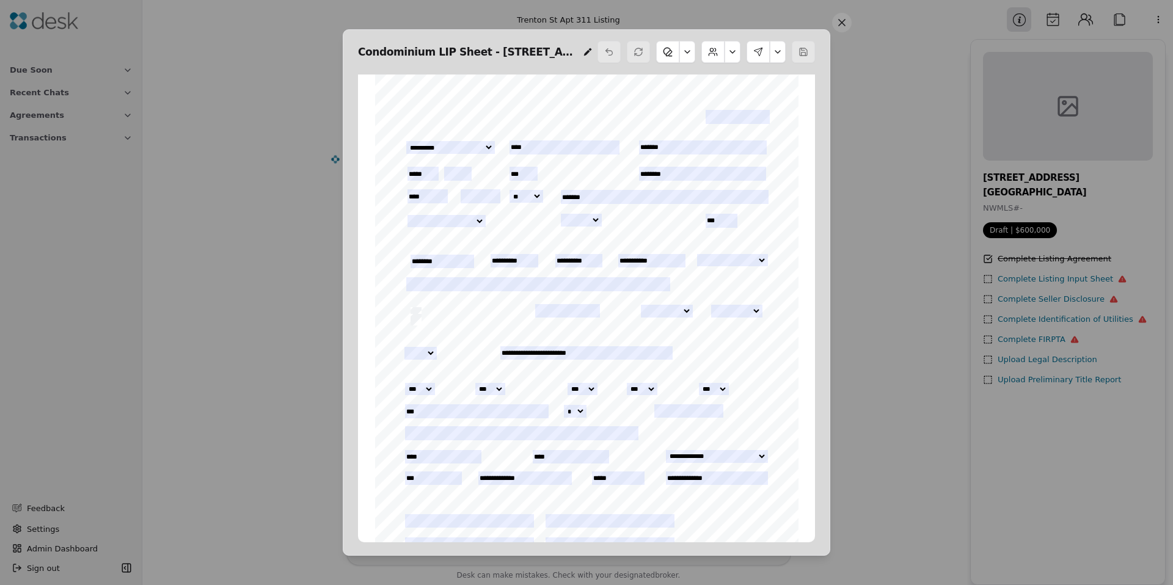
click at [780, 44] on button at bounding box center [778, 52] width 16 height 22
click at [746, 120] on button "Edit Signers" at bounding box center [736, 126] width 73 height 22
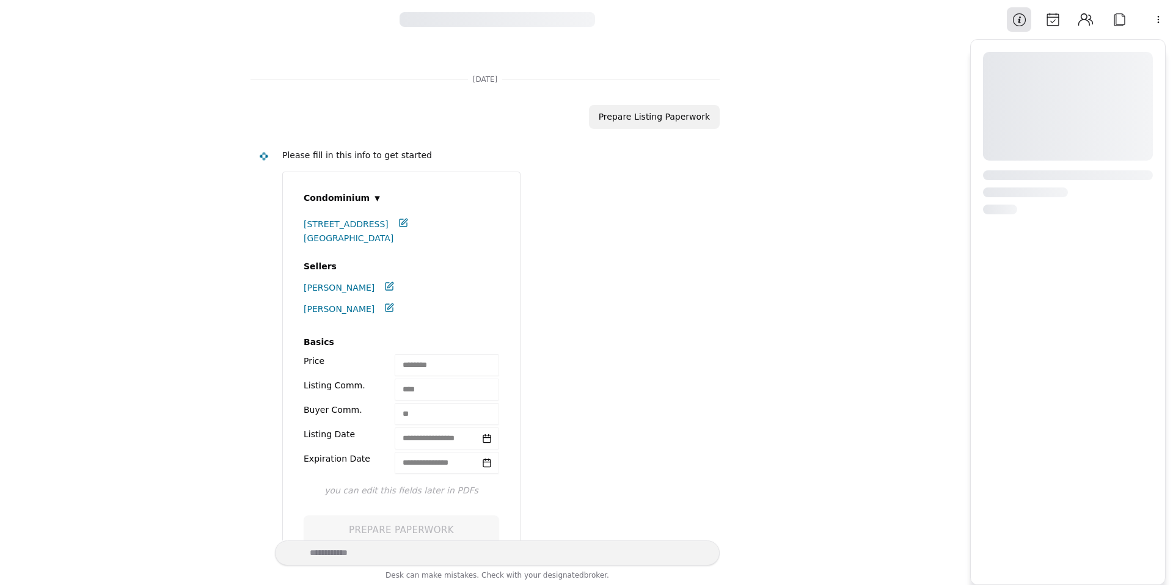
scroll to position [445, 0]
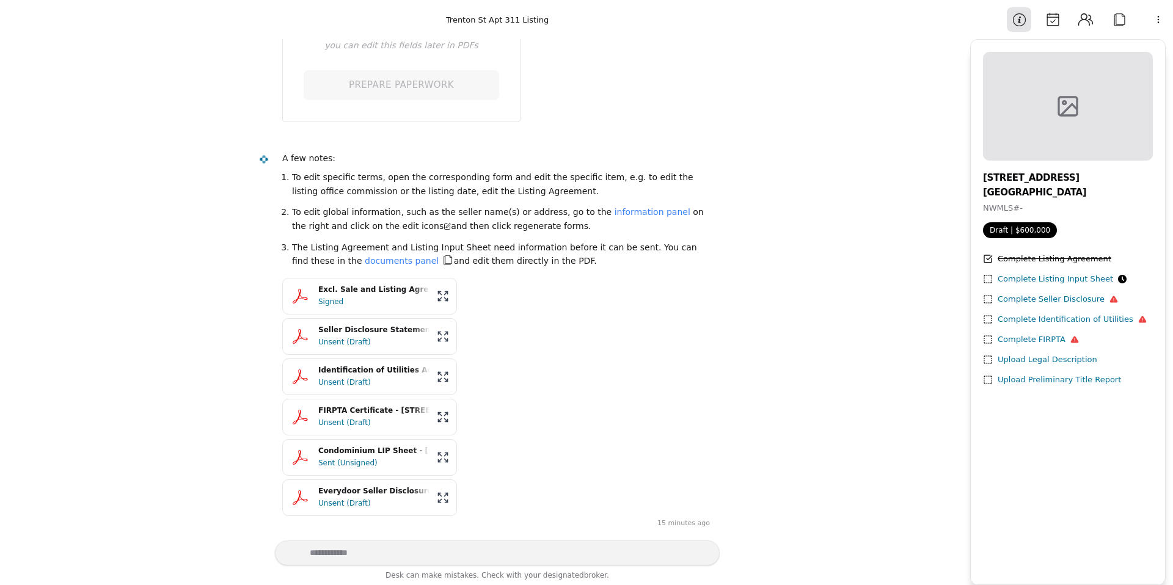
click at [383, 339] on div "Unsent (Draft)" at bounding box center [373, 342] width 111 height 12
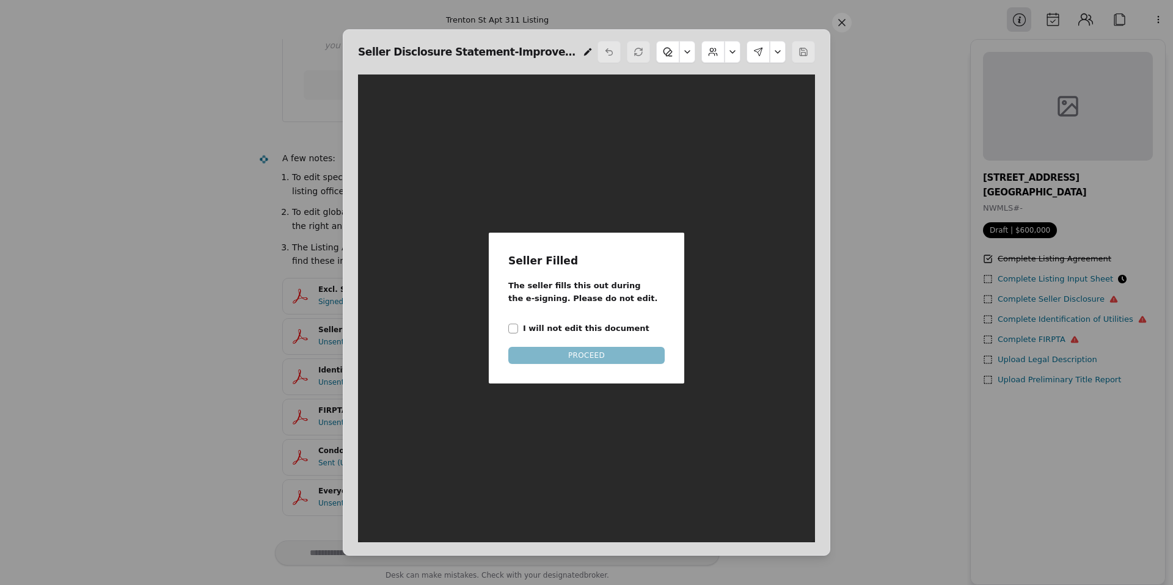
scroll to position [6, 0]
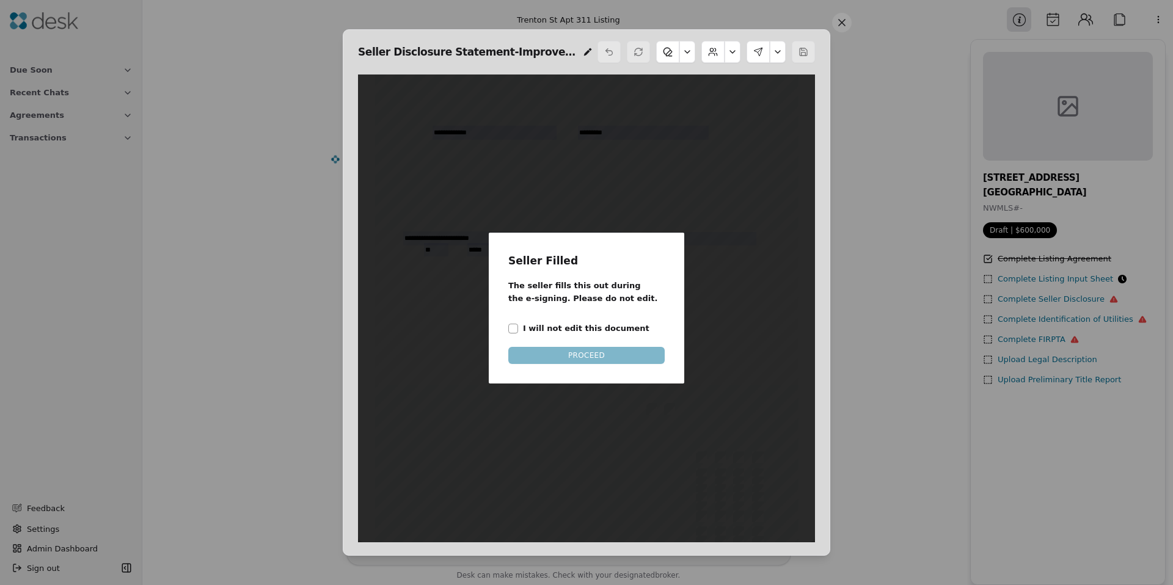
click at [536, 326] on label "I will not edit this document" at bounding box center [586, 328] width 126 height 13
click at [518, 326] on button "I will not edit this document" at bounding box center [513, 329] width 10 height 10
click at [547, 351] on button "PROCEED" at bounding box center [586, 355] width 156 height 17
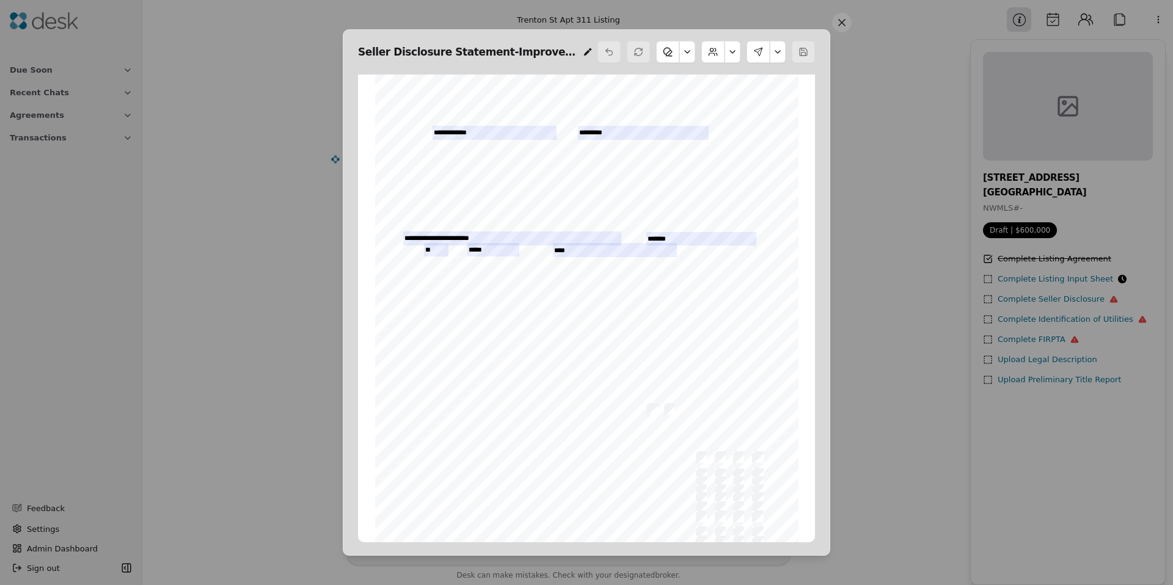
click at [775, 53] on button at bounding box center [778, 52] width 16 height 22
click at [732, 125] on button "Edit Signers" at bounding box center [736, 126] width 73 height 22
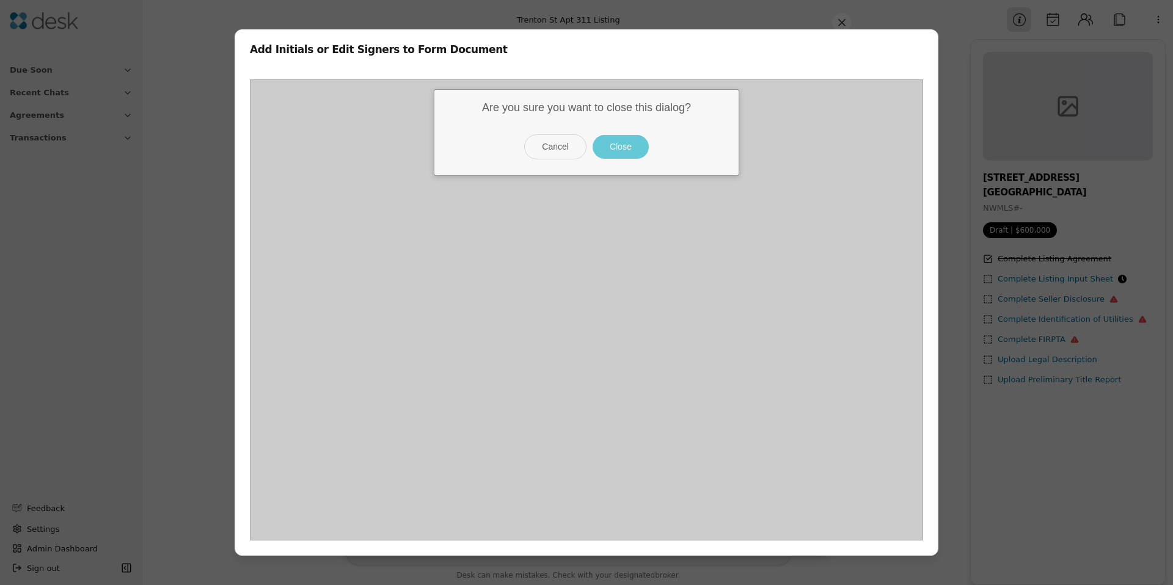
click at [632, 152] on button "Close" at bounding box center [621, 147] width 56 height 24
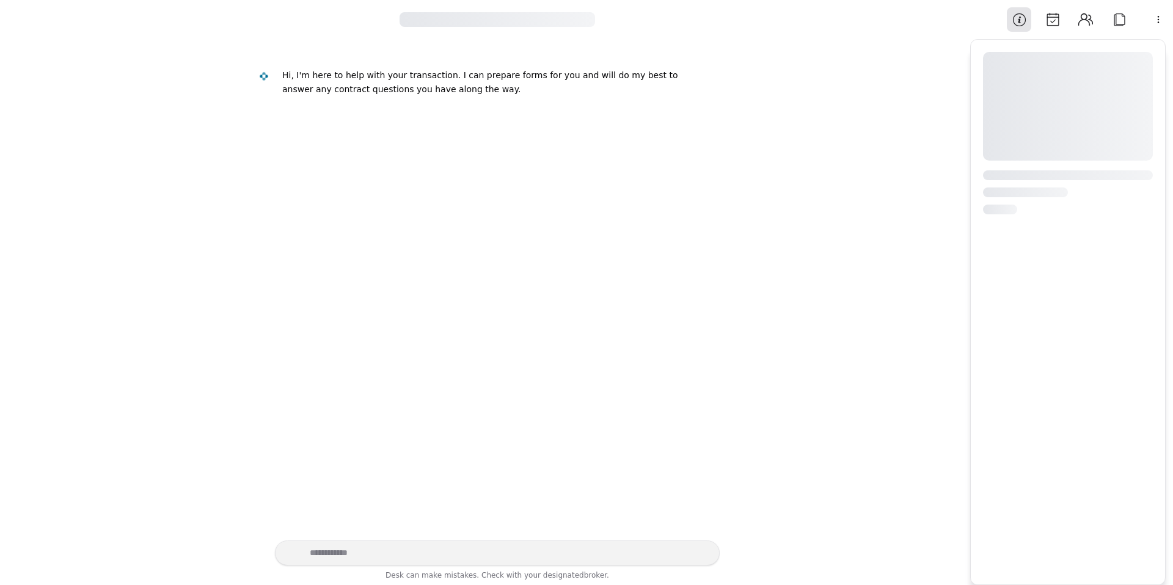
scroll to position [445, 0]
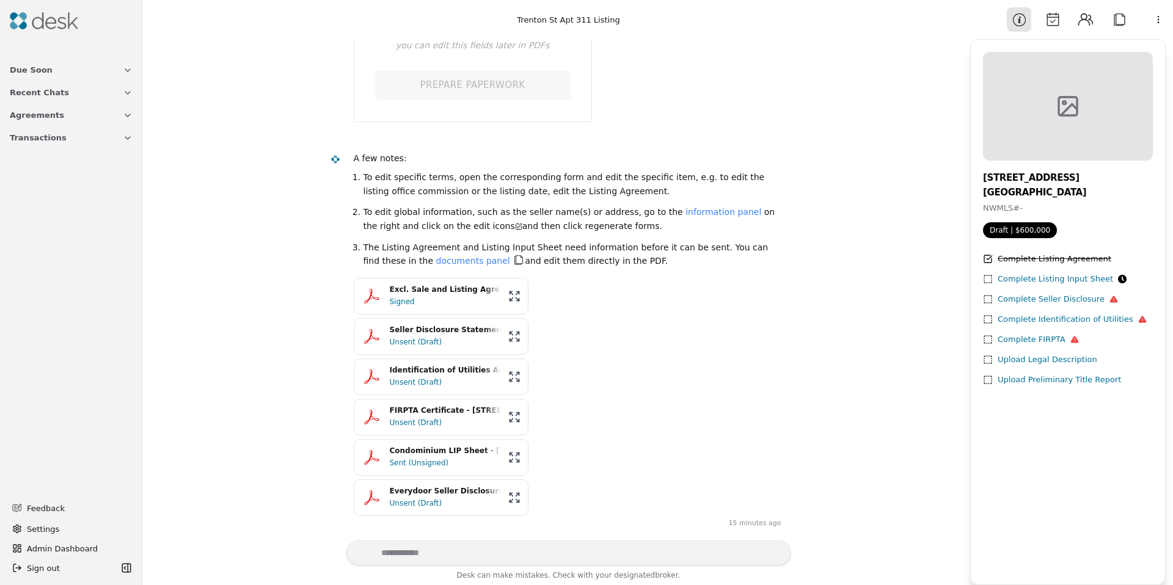
click at [426, 340] on div "Unsent (Draft)" at bounding box center [445, 342] width 111 height 12
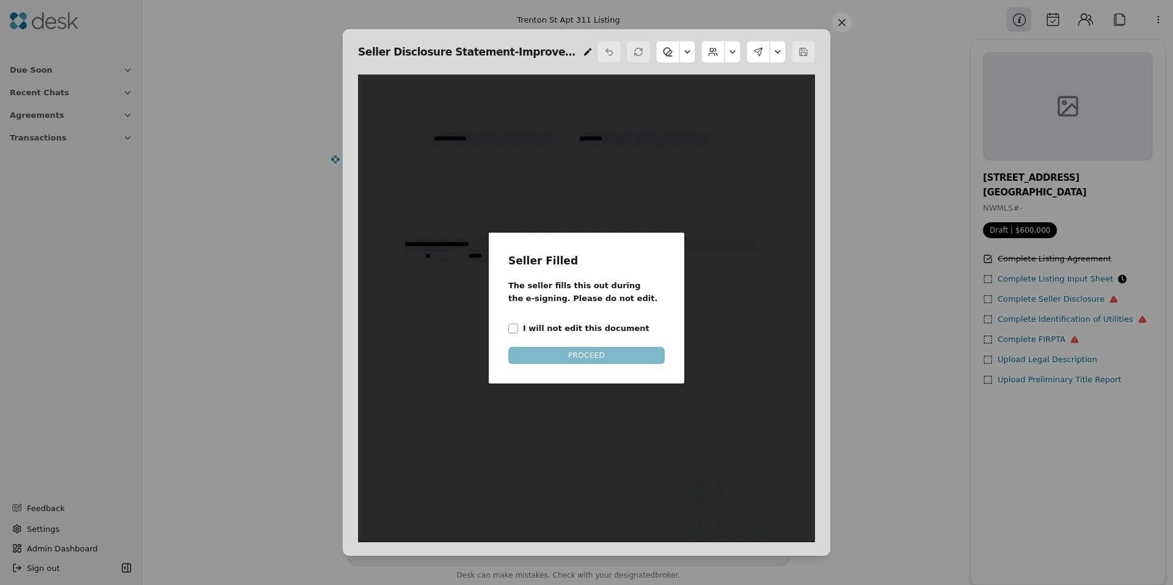
scroll to position [6, 0]
click at [537, 332] on label "I will not edit this document" at bounding box center [586, 328] width 126 height 13
click at [518, 332] on button "I will not edit this document" at bounding box center [513, 329] width 10 height 10
click at [557, 360] on button "PROCEED" at bounding box center [586, 355] width 156 height 17
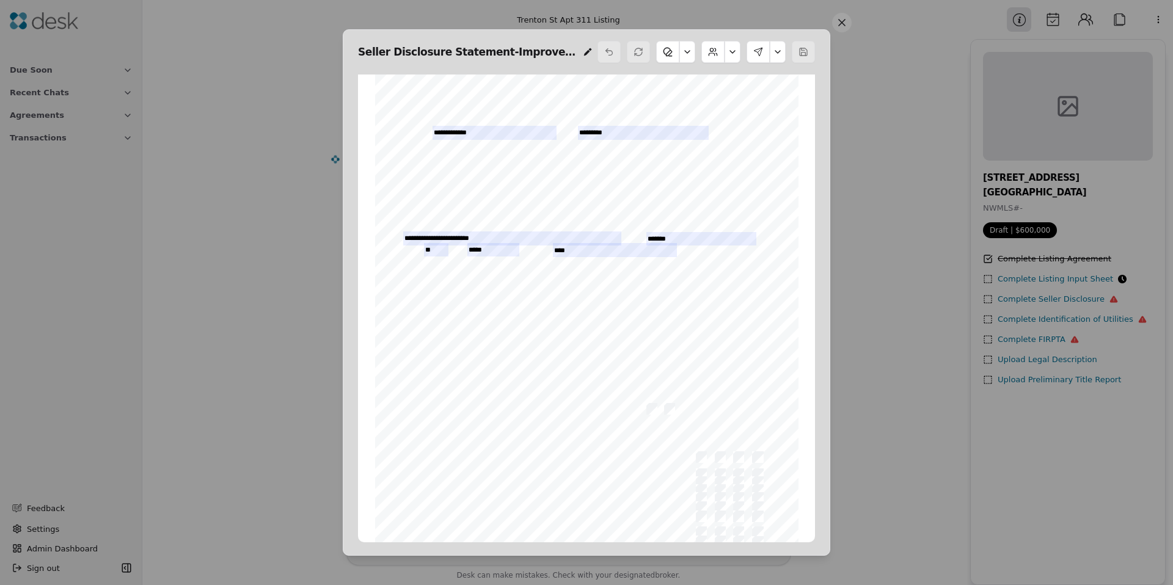
click at [685, 56] on button at bounding box center [687, 52] width 16 height 22
click at [733, 51] on button at bounding box center [733, 52] width 16 height 22
click at [720, 81] on button "Edit Sellers" at bounding box center [700, 82] width 67 height 22
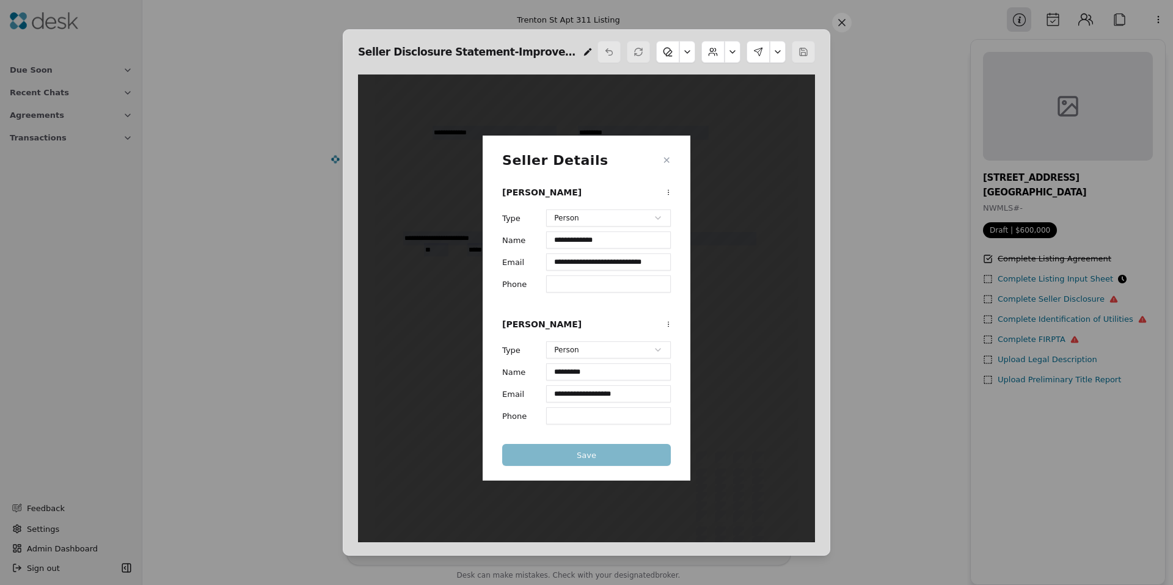
click at [670, 160] on button "✕" at bounding box center [667, 160] width 8 height 15
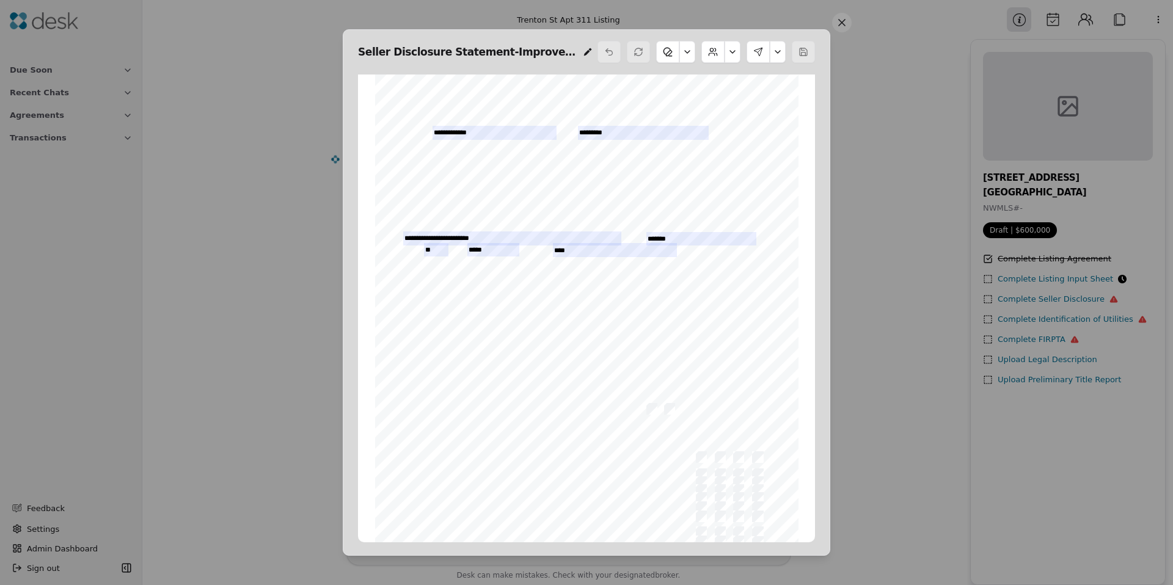
click at [783, 54] on button at bounding box center [778, 52] width 16 height 22
click at [738, 135] on button "Edit Signers" at bounding box center [736, 126] width 73 height 22
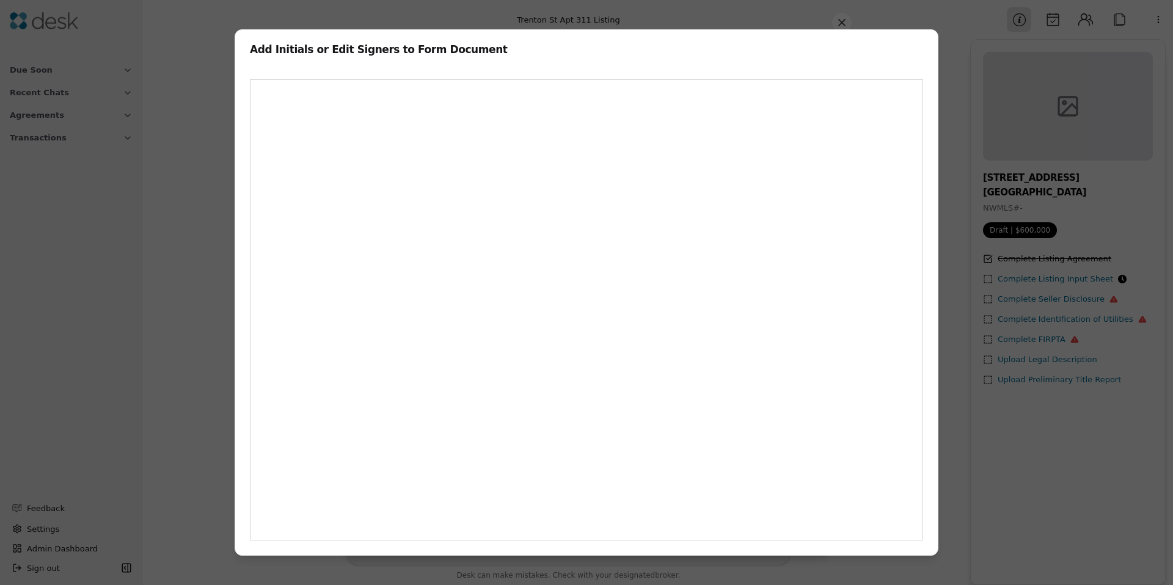
click at [189, 118] on div "Add Initials or Edit Signers to Form Document Are you sure you want to close th…" at bounding box center [586, 292] width 1173 height 585
